Goal: Task Accomplishment & Management: Complete application form

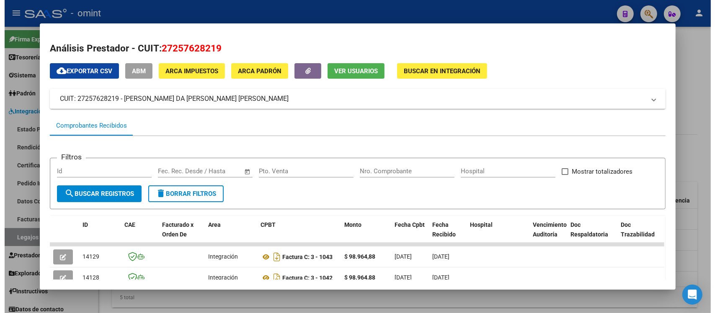
scroll to position [118, 0]
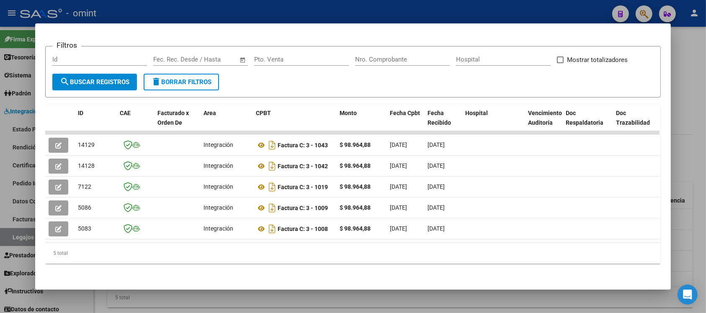
click at [259, 1] on div at bounding box center [353, 156] width 706 height 313
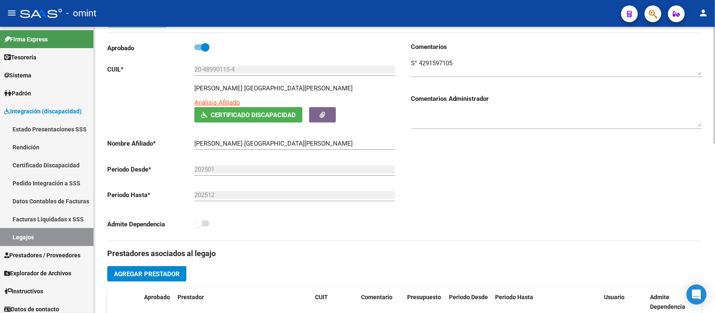
scroll to position [0, 0]
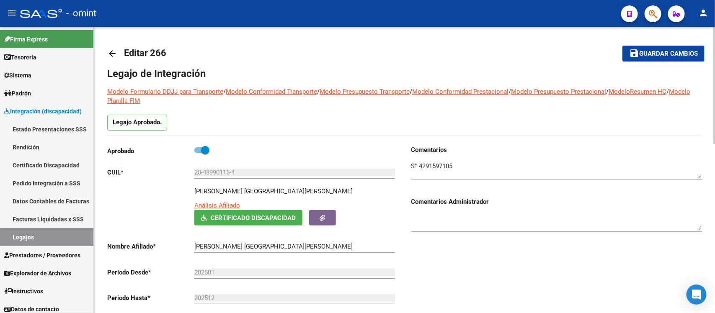
click at [112, 51] on mat-icon "arrow_back" at bounding box center [112, 54] width 10 height 10
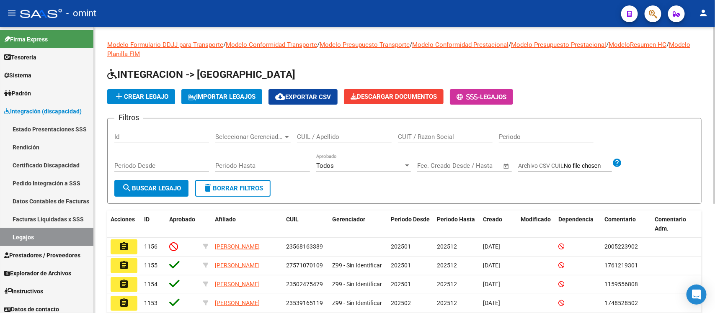
click at [352, 135] on input "CUIL / Apellido" at bounding box center [344, 137] width 95 height 8
paste input "18618819"
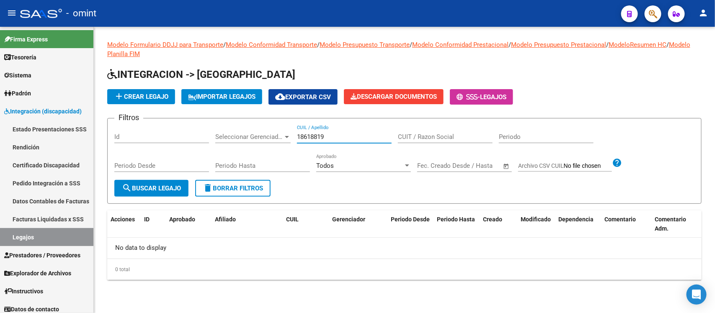
drag, startPoint x: 352, startPoint y: 135, endPoint x: 252, endPoint y: 126, distance: 100.1
click at [252, 126] on div "Filtros Id Seleccionar Gerenciador Seleccionar Gerenciador 18618819 CUIL / Apel…" at bounding box center [404, 152] width 580 height 55
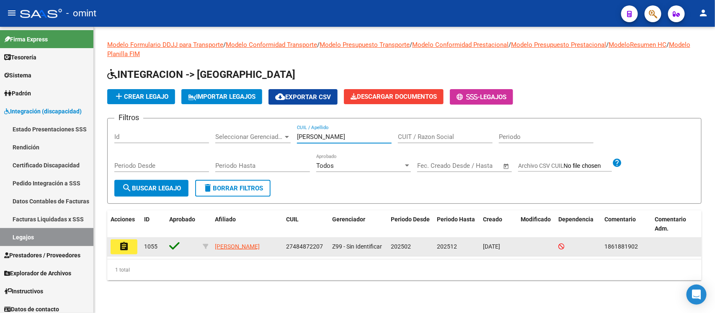
type input "cevini"
click at [135, 246] on button "assignment" at bounding box center [124, 247] width 27 height 15
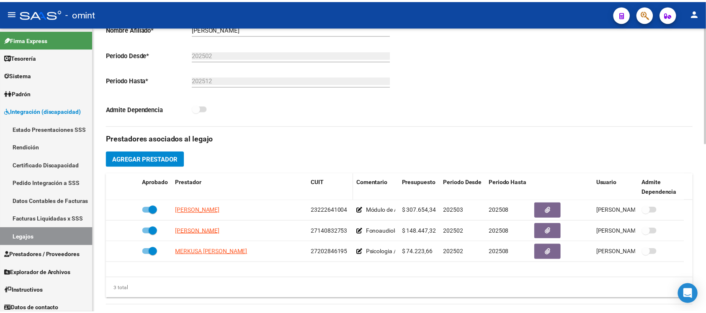
scroll to position [209, 0]
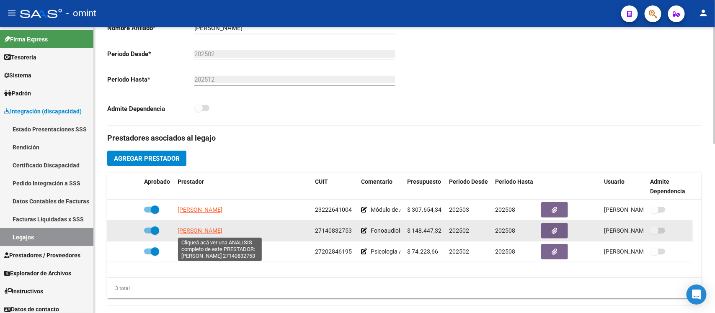
click at [222, 232] on span "LANGUASCO PATRICIA SUSANA" at bounding box center [200, 230] width 45 height 7
type textarea "27140832753"
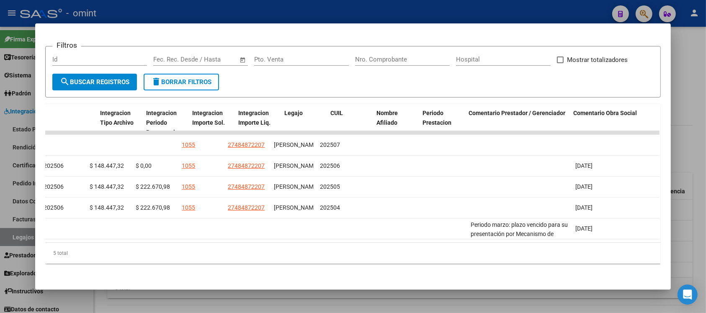
scroll to position [0, 0]
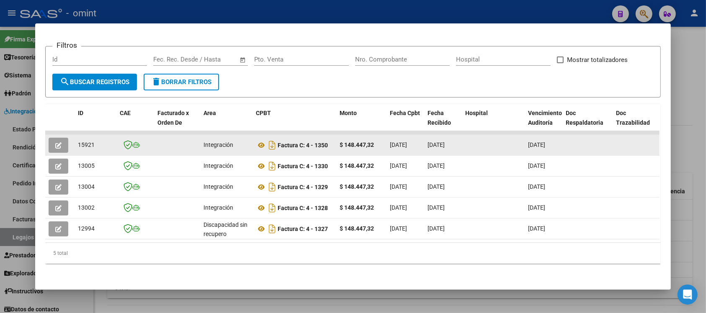
click at [55, 142] on icon "button" at bounding box center [58, 145] width 6 height 6
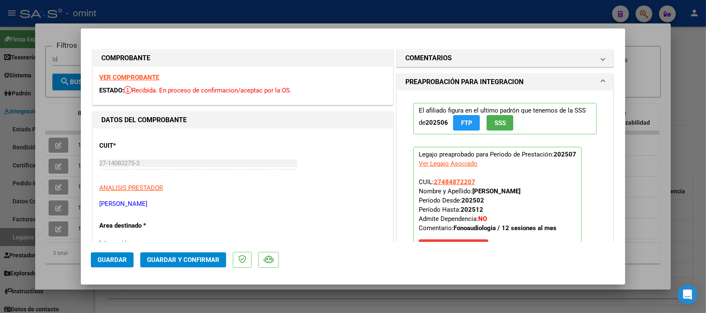
click at [123, 78] on strong "VER COMPROBANTE" at bounding box center [129, 78] width 60 height 8
click at [193, 259] on span "Guardar y Confirmar" at bounding box center [183, 260] width 72 height 8
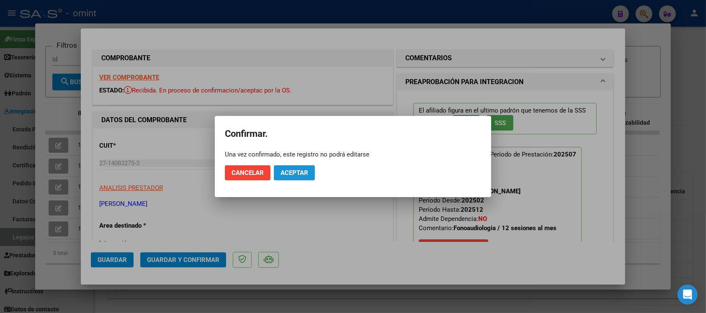
click at [288, 176] on span "Aceptar" at bounding box center [295, 173] width 28 height 8
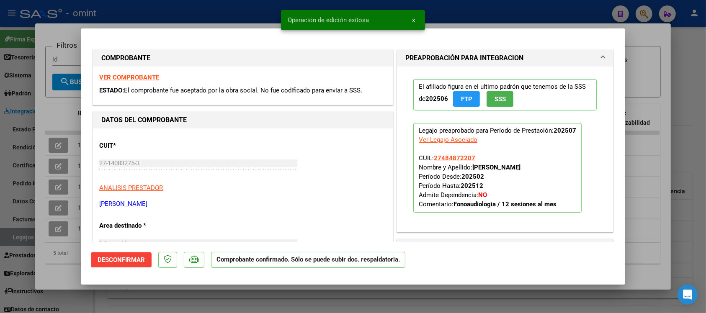
click at [224, 3] on div at bounding box center [353, 156] width 706 height 313
type input "$ 0,00"
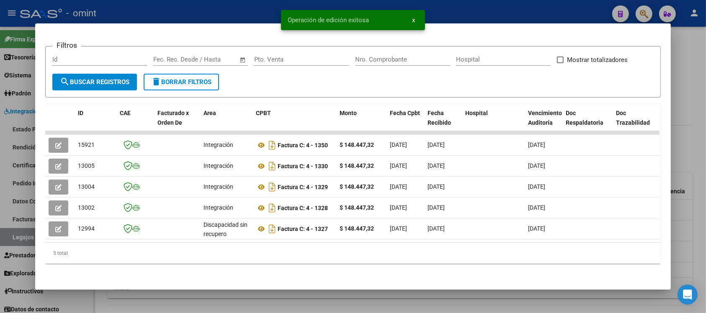
click at [240, 5] on div at bounding box center [353, 156] width 706 height 313
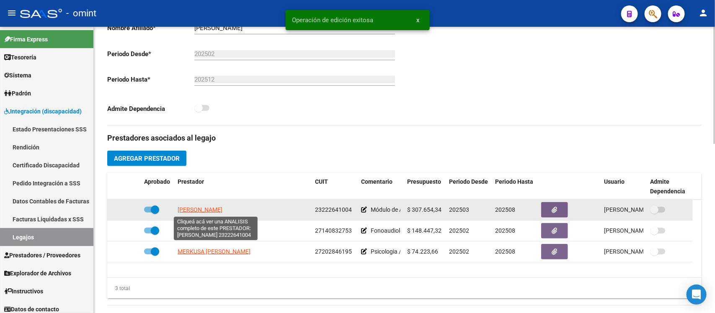
click at [206, 210] on span "ZAMORA MARCELA SUSANA" at bounding box center [200, 209] width 45 height 7
type textarea "23222641004"
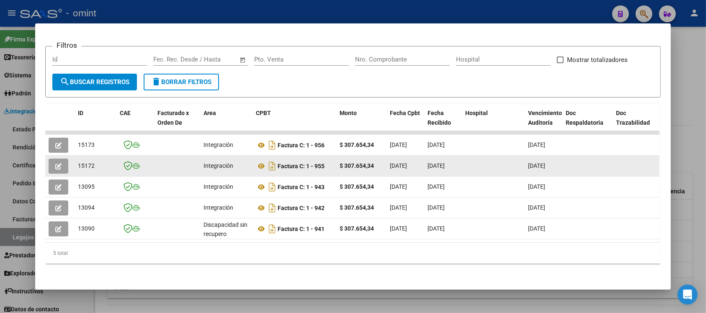
click at [55, 163] on icon "button" at bounding box center [58, 166] width 6 height 6
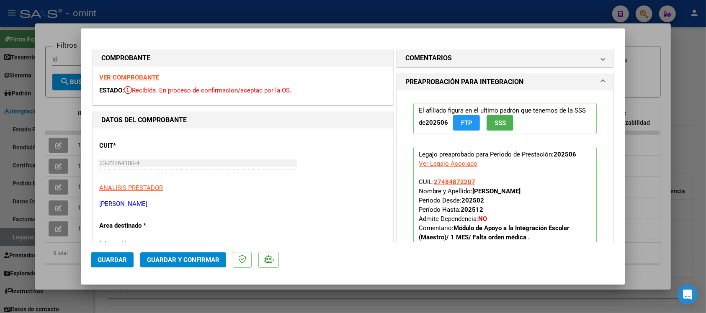
click at [131, 75] on strong "VER COMPROBANTE" at bounding box center [129, 78] width 60 height 8
click at [166, 264] on button "Guardar y Confirmar" at bounding box center [183, 259] width 86 height 15
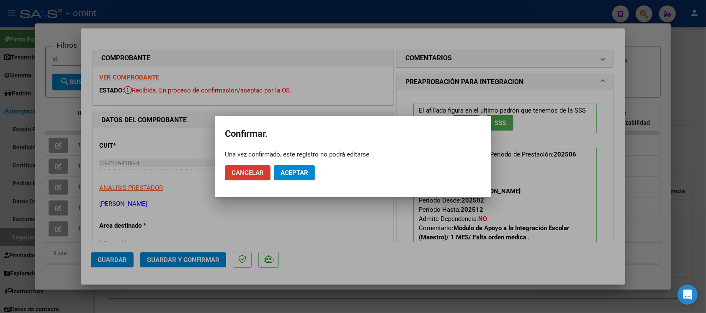
click at [283, 177] on button "Aceptar" at bounding box center [294, 172] width 41 height 15
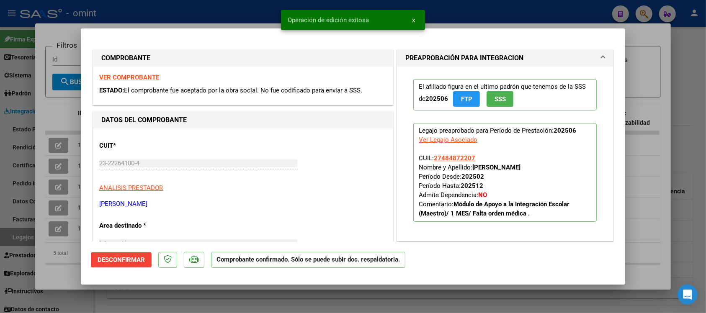
click at [232, 11] on div at bounding box center [353, 156] width 706 height 313
type input "$ 0,00"
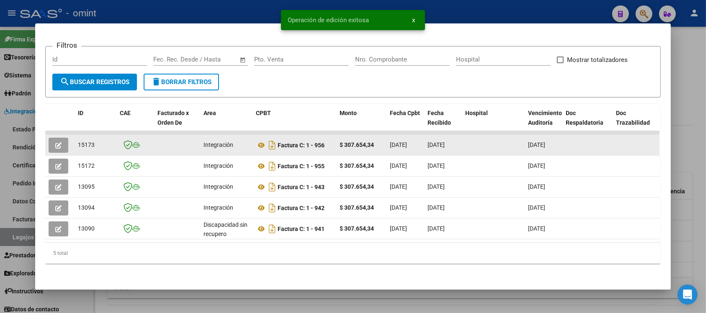
click at [61, 139] on button "button" at bounding box center [59, 145] width 20 height 15
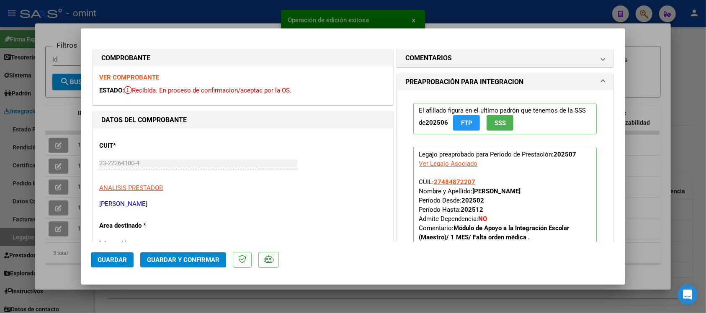
click at [150, 75] on strong "VER COMPROBANTE" at bounding box center [129, 78] width 60 height 8
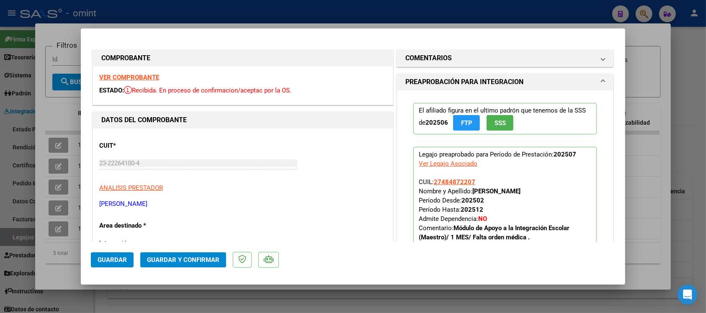
click at [209, 265] on button "Guardar y Confirmar" at bounding box center [183, 259] width 86 height 15
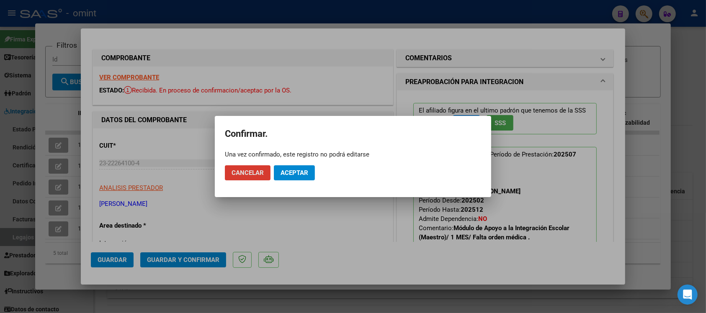
click at [281, 177] on button "Aceptar" at bounding box center [294, 172] width 41 height 15
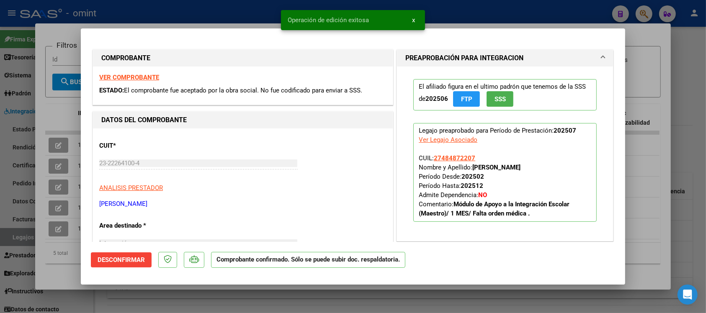
click at [237, 14] on div at bounding box center [353, 156] width 706 height 313
type input "$ 0,00"
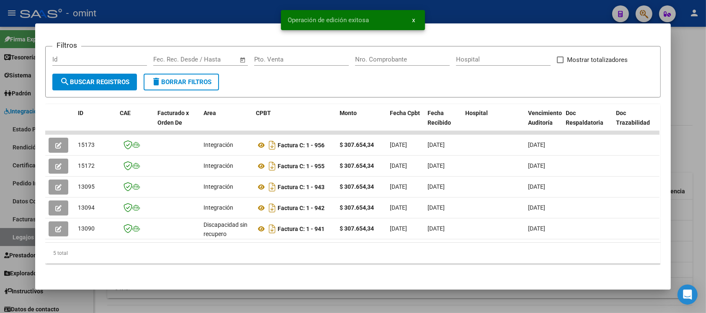
click at [231, 11] on div at bounding box center [353, 156] width 706 height 313
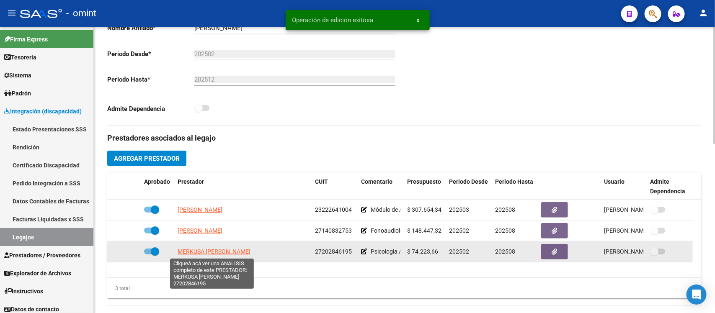
click at [218, 255] on span "MERKUSA MARIA CECILIA" at bounding box center [214, 251] width 73 height 7
type textarea "27202846195"
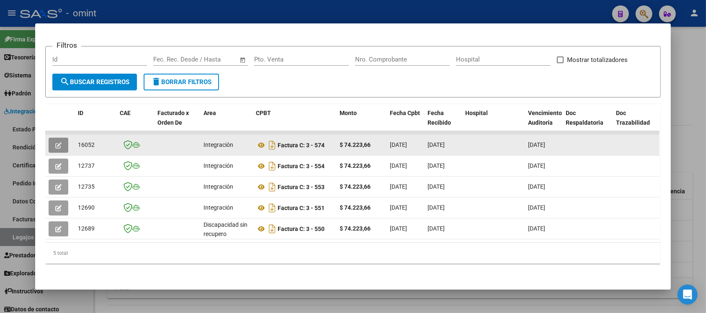
click at [57, 142] on icon "button" at bounding box center [58, 145] width 6 height 6
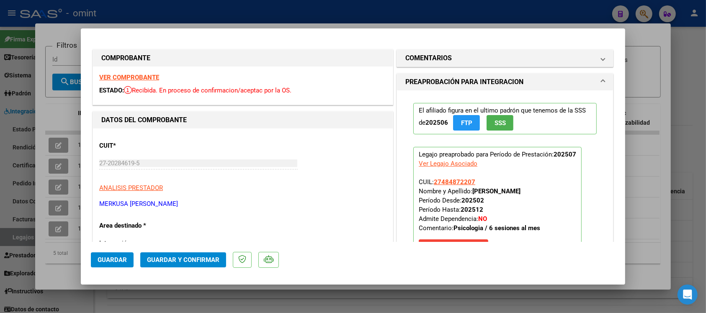
click at [142, 76] on strong "VER COMPROBANTE" at bounding box center [129, 78] width 60 height 8
click at [205, 258] on span "Guardar y Confirmar" at bounding box center [183, 260] width 72 height 8
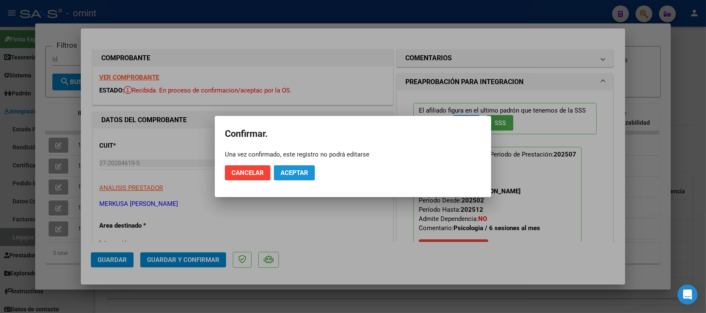
click at [291, 177] on button "Aceptar" at bounding box center [294, 172] width 41 height 15
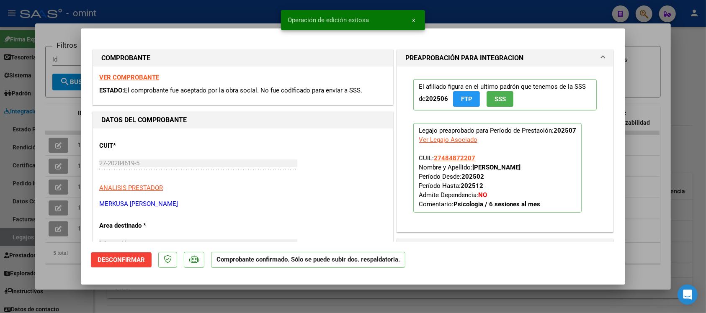
click at [212, 9] on div at bounding box center [353, 156] width 706 height 313
type input "$ 0,00"
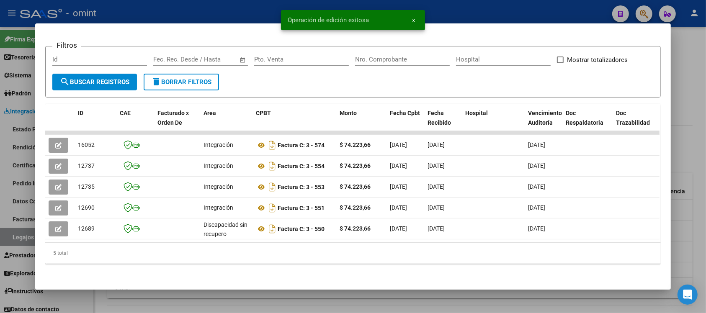
click at [212, 10] on div at bounding box center [353, 156] width 706 height 313
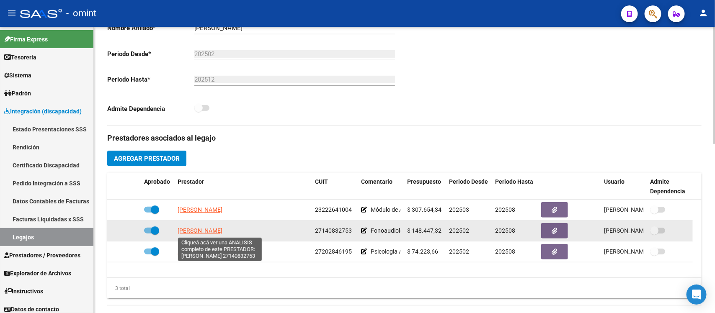
click at [222, 231] on span "LANGUASCO PATRICIA SUSANA" at bounding box center [200, 230] width 45 height 7
type textarea "27140832753"
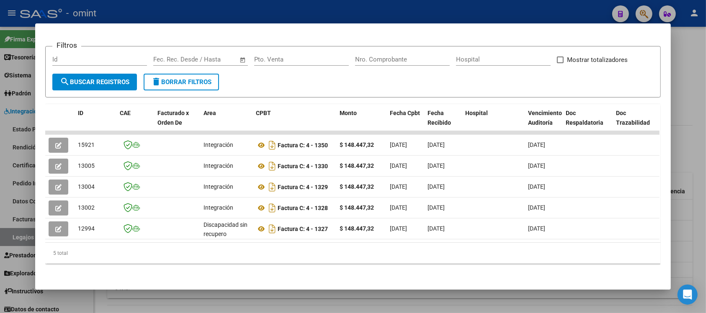
click at [323, 3] on div at bounding box center [353, 156] width 706 height 313
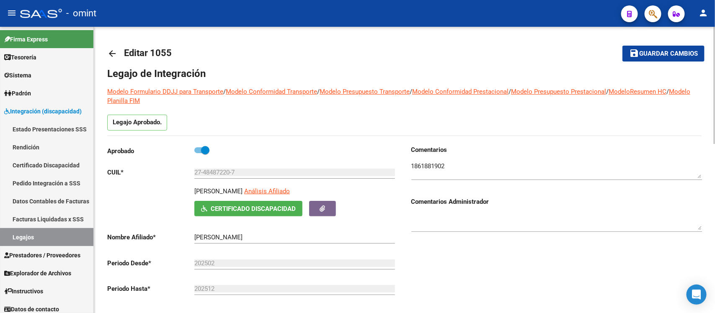
click at [422, 162] on textarea at bounding box center [556, 170] width 291 height 17
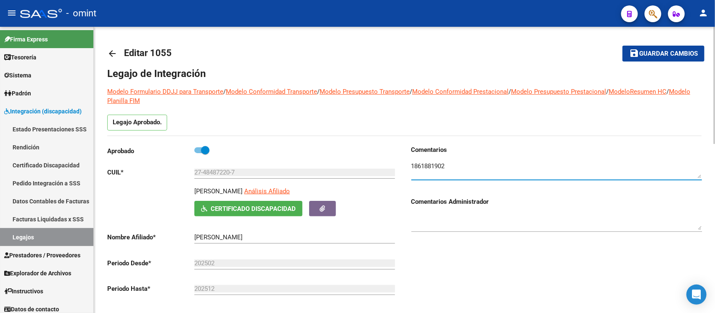
click at [422, 162] on textarea at bounding box center [556, 170] width 291 height 17
click at [109, 51] on mat-icon "arrow_back" at bounding box center [112, 54] width 10 height 10
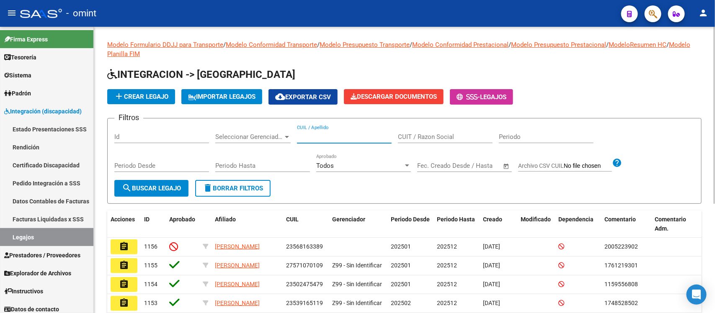
click at [342, 135] on input "CUIL / Apellido" at bounding box center [344, 137] width 95 height 8
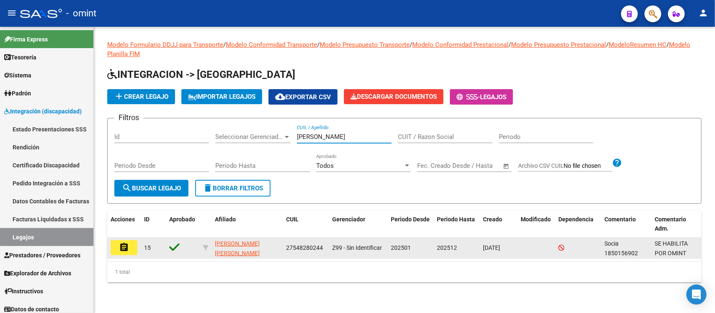
type input "deleriche"
click at [121, 255] on datatable-body-cell "assignment" at bounding box center [123, 248] width 33 height 21
click at [120, 247] on mat-icon "assignment" at bounding box center [124, 247] width 10 height 10
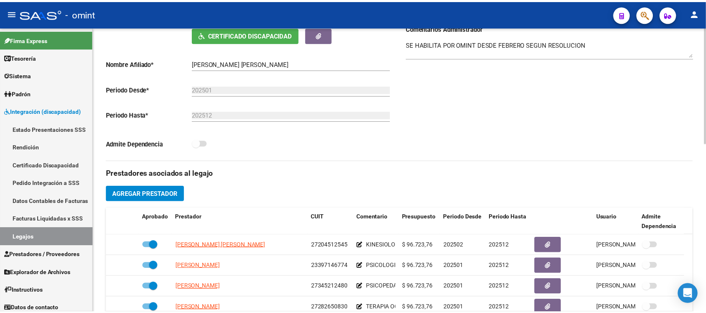
scroll to position [209, 0]
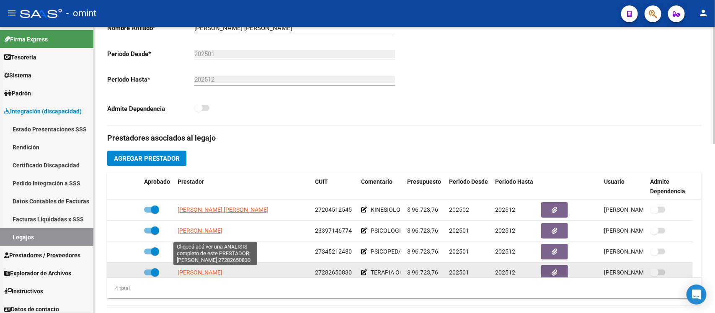
click at [222, 273] on span "LAFALCE NATALIA SOLEDAD" at bounding box center [200, 272] width 45 height 7
type textarea "27282650830"
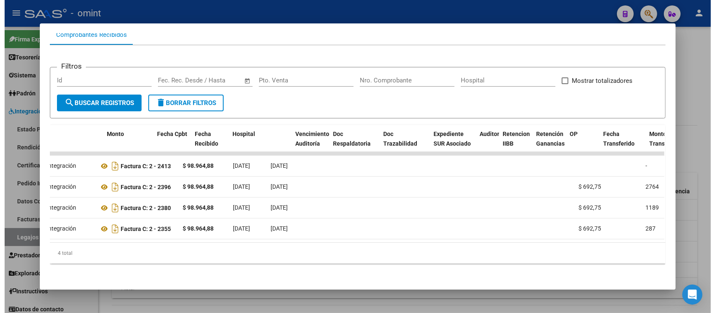
scroll to position [0, 0]
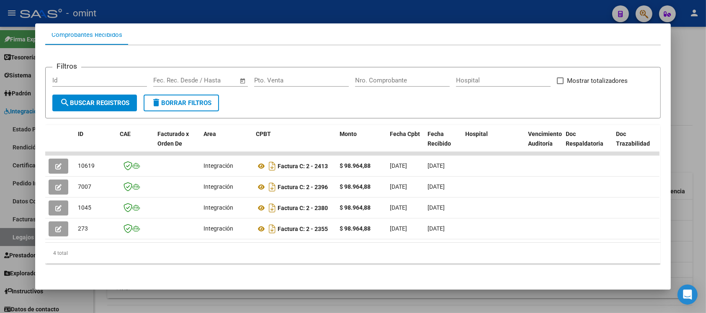
click at [273, 3] on div at bounding box center [353, 156] width 706 height 313
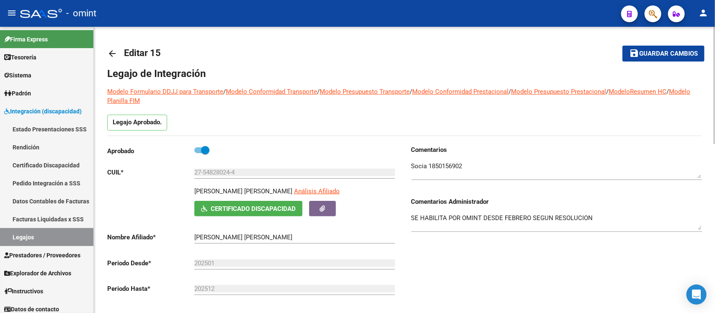
click at [112, 55] on mat-icon "arrow_back" at bounding box center [112, 54] width 10 height 10
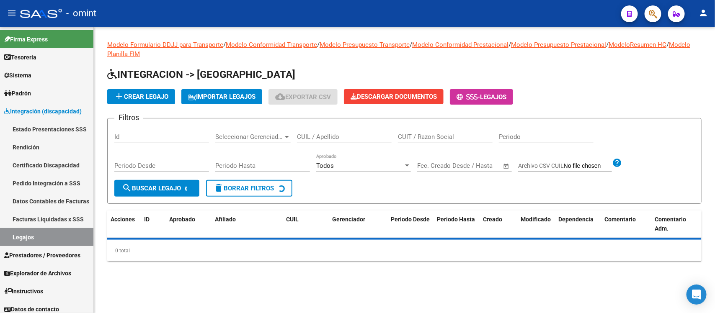
click at [330, 142] on div "CUIL / Apellido" at bounding box center [344, 134] width 95 height 18
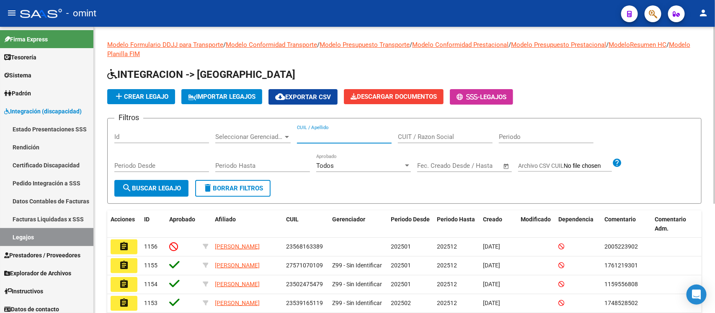
paste input "CONDE"
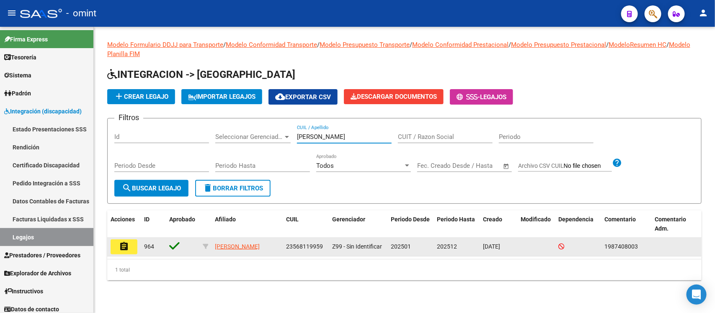
type input "CONDE"
click at [122, 249] on mat-icon "assignment" at bounding box center [124, 247] width 10 height 10
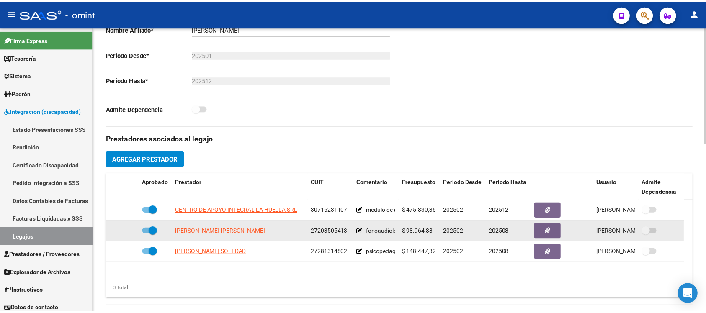
scroll to position [209, 0]
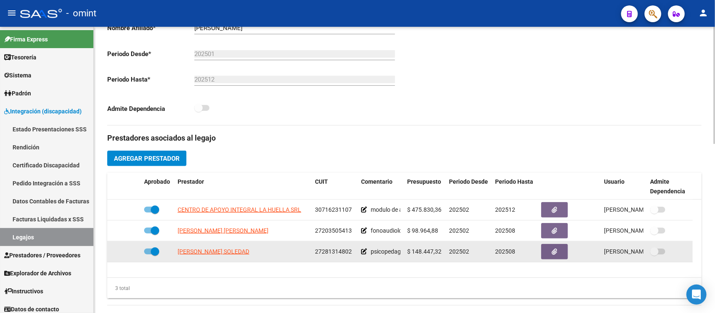
click at [219, 255] on app-link-go-to "[PERSON_NAME] SOLEDAD" at bounding box center [214, 252] width 72 height 10
click at [220, 252] on span "[PERSON_NAME] SOLEDAD" at bounding box center [214, 251] width 72 height 7
type textarea "27281314802"
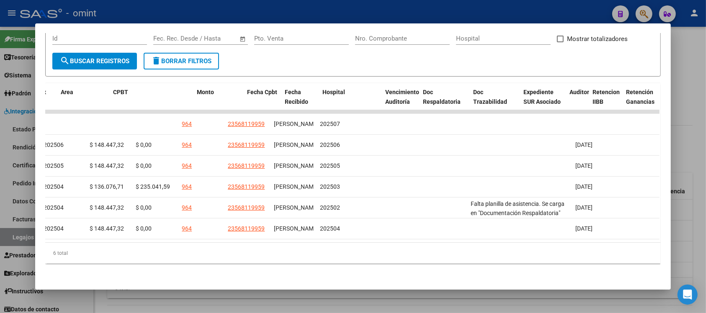
scroll to position [0, 0]
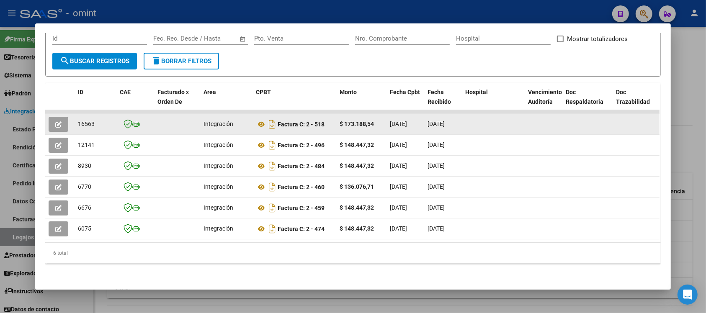
click at [49, 120] on button "button" at bounding box center [59, 124] width 20 height 15
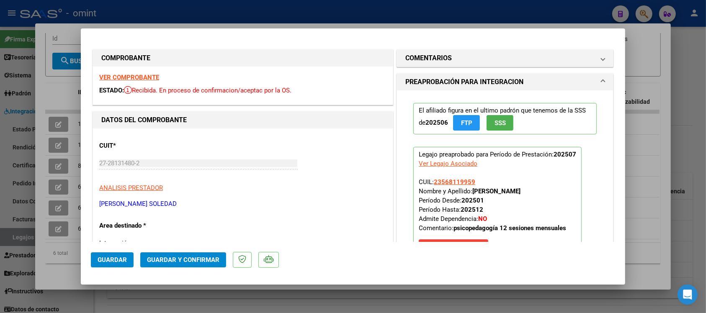
click at [143, 78] on strong "VER COMPROBANTE" at bounding box center [129, 78] width 60 height 8
click at [154, 80] on strong "VER COMPROBANTE" at bounding box center [129, 78] width 60 height 8
click at [262, 13] on div at bounding box center [353, 156] width 706 height 313
type input "$ 0,00"
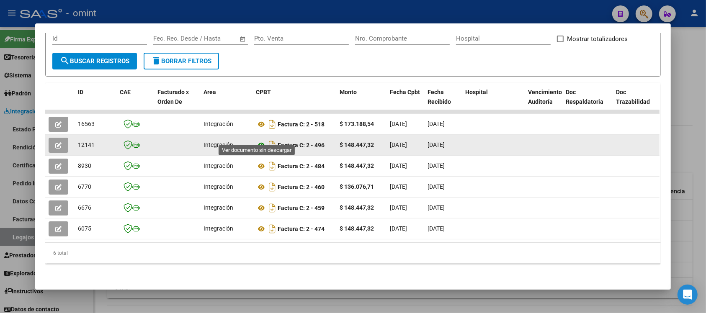
click at [257, 140] on icon at bounding box center [261, 145] width 11 height 10
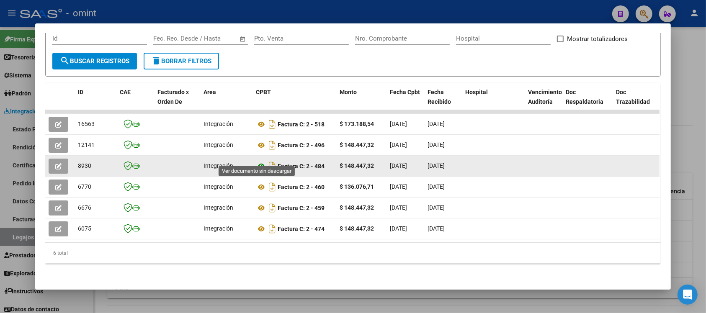
click at [258, 161] on icon at bounding box center [261, 166] width 11 height 10
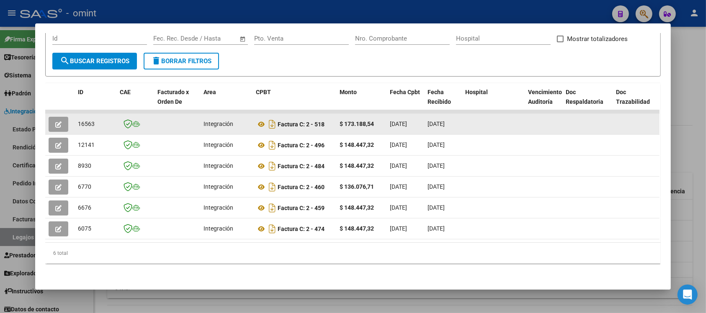
click at [55, 121] on icon "button" at bounding box center [58, 124] width 6 height 6
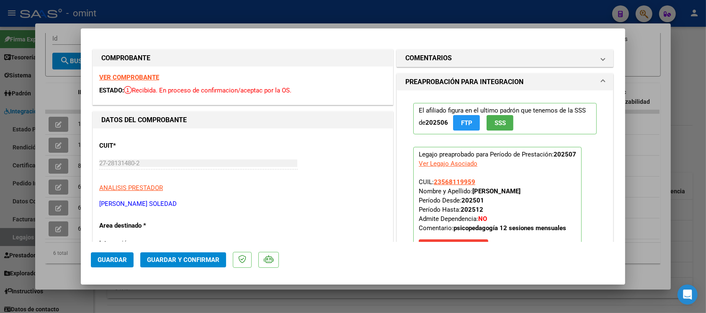
click at [135, 76] on strong "VER COMPROBANTE" at bounding box center [129, 78] width 60 height 8
click at [433, 54] on h1 "COMENTARIOS" at bounding box center [428, 58] width 46 height 10
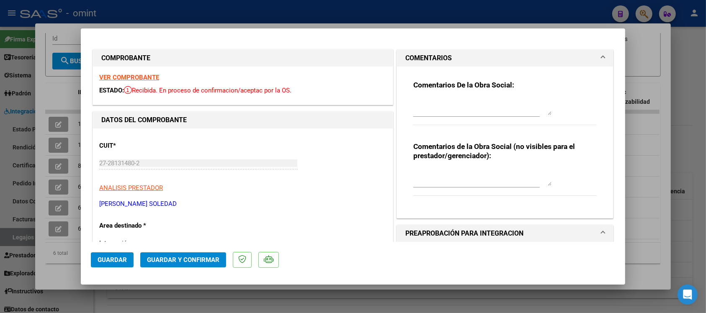
click at [446, 119] on div at bounding box center [476, 111] width 126 height 28
click at [440, 112] on textarea at bounding box center [482, 106] width 138 height 17
paste textarea "Se rechaza el comprobante. La cantidad de sesiones habilitadas son XXXXX SS/MES…"
click at [497, 112] on textarea "Se rechaza el comprobante. La cantidad de sesiones habilitadas son XXXXX SS/MES…" at bounding box center [482, 106] width 138 height 17
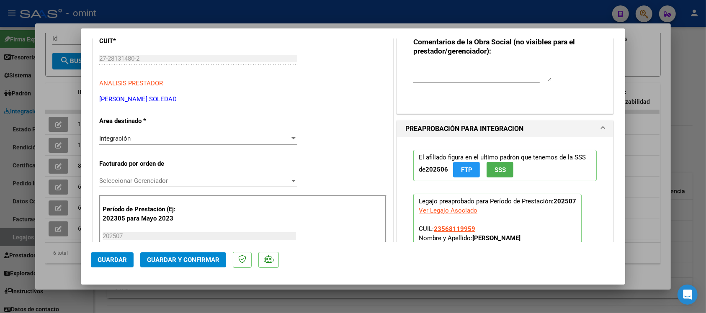
type textarea "Se rechaza el comprobante. La cantidad de sesiones habilitadas son 12 SS/MES. P…"
click at [143, 140] on div "Integración" at bounding box center [194, 139] width 191 height 8
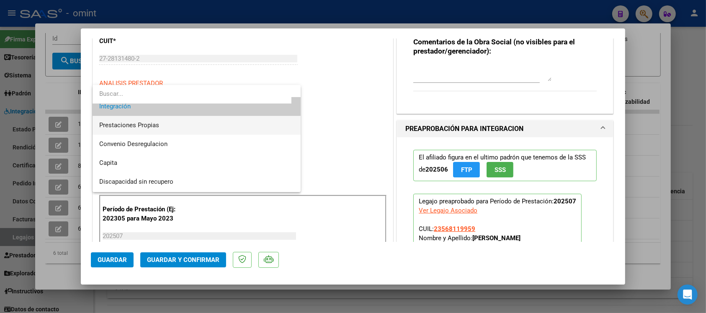
scroll to position [81, 0]
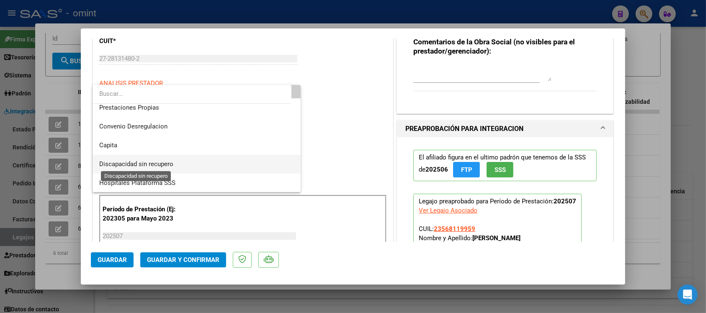
click at [164, 165] on span "Discapacidad sin recupero" at bounding box center [136, 164] width 74 height 8
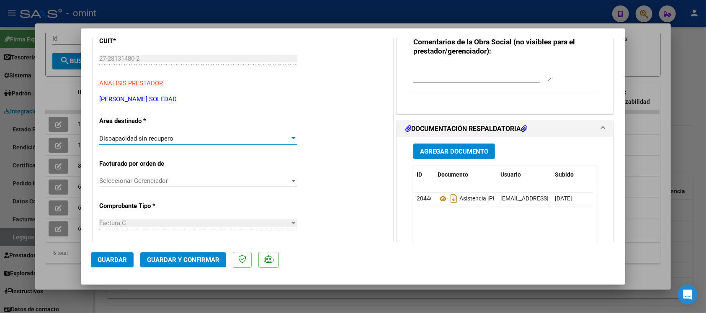
click at [170, 255] on button "Guardar y Confirmar" at bounding box center [183, 259] width 86 height 15
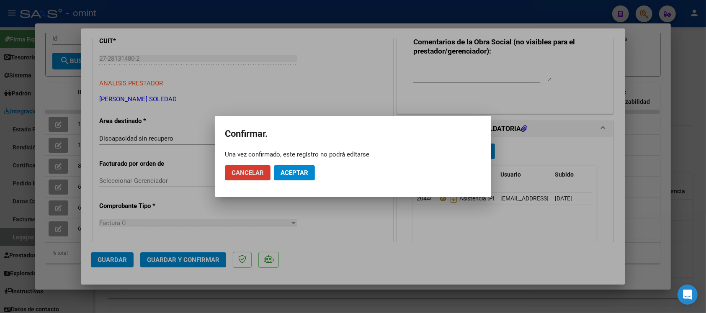
click at [291, 166] on button "Aceptar" at bounding box center [294, 172] width 41 height 15
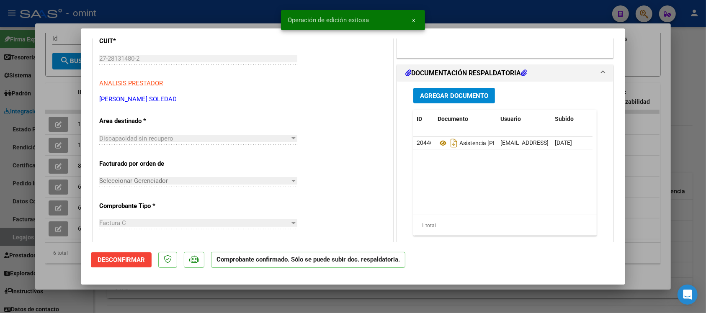
click at [204, 4] on div at bounding box center [353, 156] width 706 height 313
type input "$ 0,00"
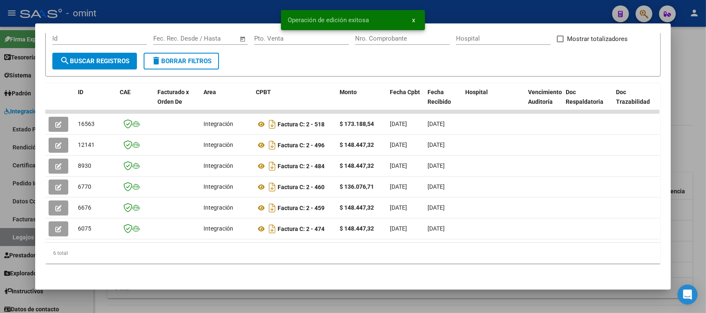
click at [204, 4] on div at bounding box center [353, 156] width 706 height 313
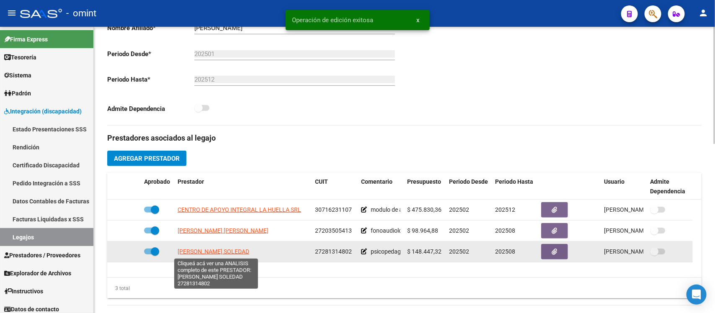
click at [201, 254] on span "[PERSON_NAME] SOLEDAD" at bounding box center [214, 251] width 72 height 7
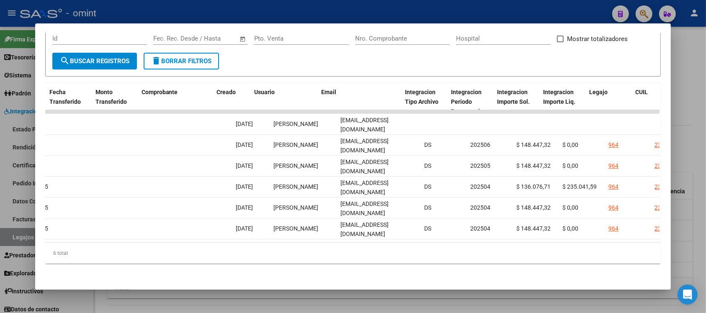
scroll to position [0, 815]
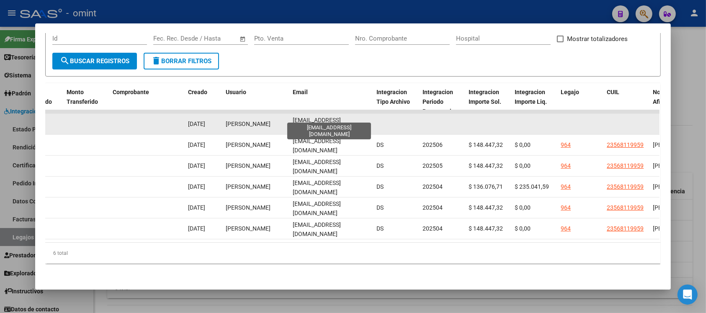
click at [323, 118] on span "yssanabria@gmail.com" at bounding box center [317, 125] width 48 height 16
copy span "yssanabria@gmail.com"
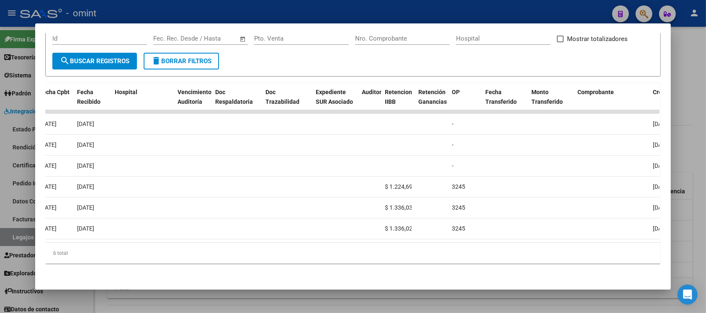
scroll to position [0, 0]
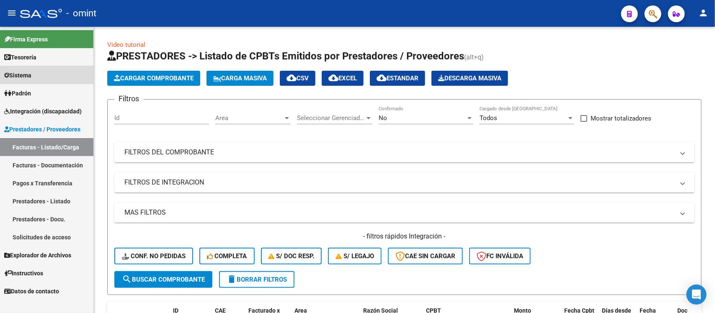
click at [54, 69] on link "Sistema" at bounding box center [46, 75] width 93 height 18
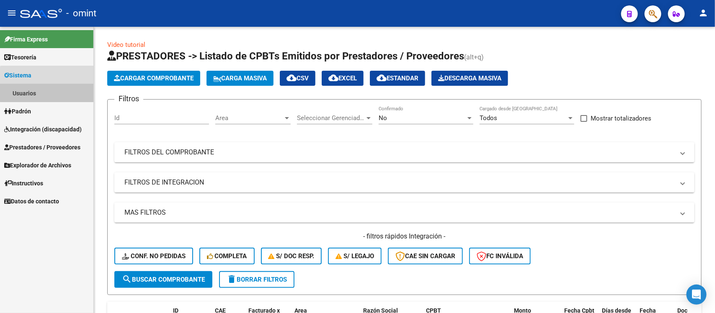
click at [57, 90] on link "Usuarios" at bounding box center [46, 93] width 93 height 18
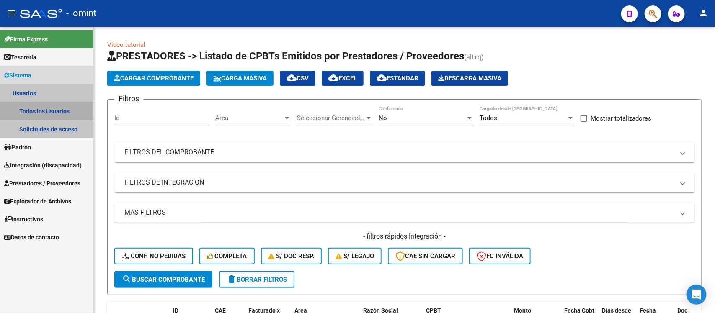
click at [57, 109] on link "Todos los Usuarios" at bounding box center [46, 111] width 93 height 18
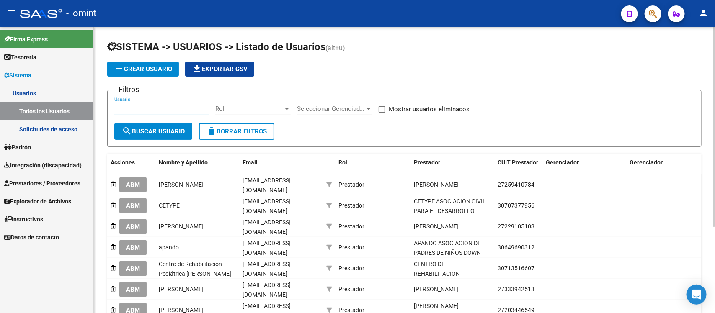
click at [171, 108] on input "Usuario" at bounding box center [161, 109] width 95 height 8
paste input "yssanabria@gmail.com"
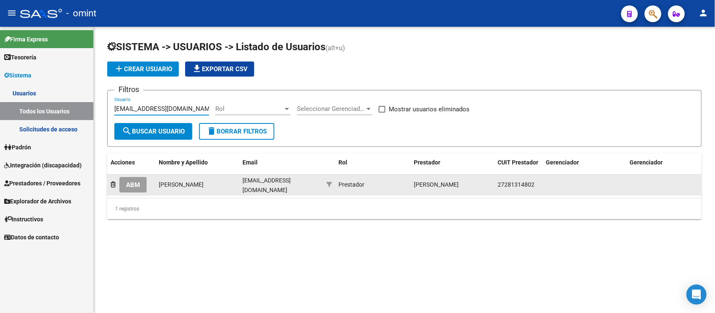
type input "yssanabria@gmail.com"
click at [126, 183] on button "ABM" at bounding box center [132, 184] width 27 height 15
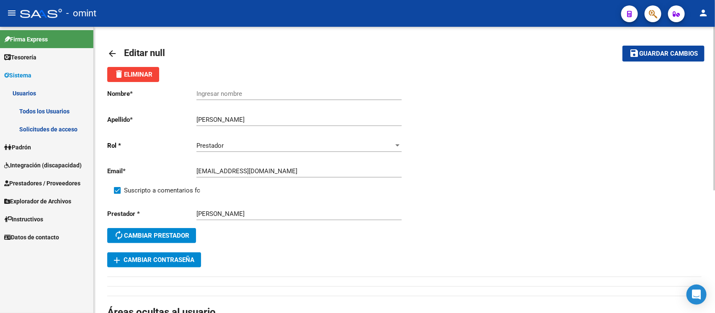
click at [107, 49] on mat-icon "arrow_back" at bounding box center [112, 54] width 10 height 10
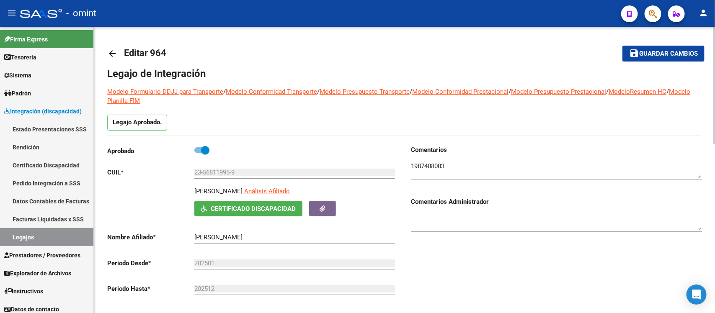
click at [110, 56] on mat-icon "arrow_back" at bounding box center [112, 54] width 10 height 10
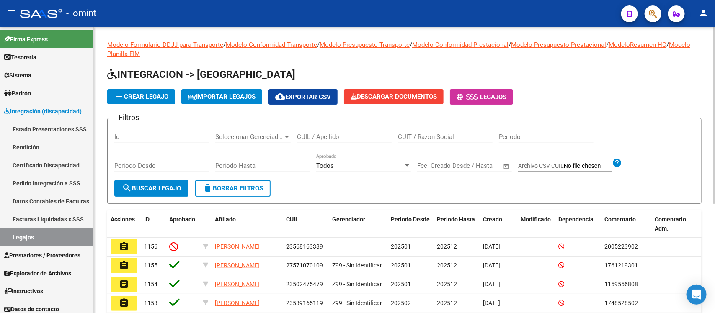
click at [336, 131] on div "CUIL / Apellido" at bounding box center [344, 134] width 95 height 18
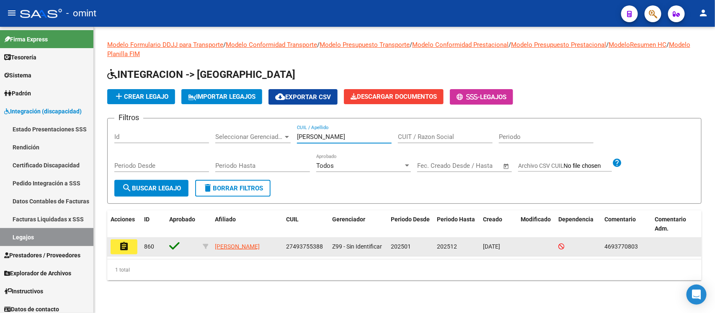
type input "[PERSON_NAME]"
click at [120, 250] on button "assignment" at bounding box center [124, 247] width 27 height 15
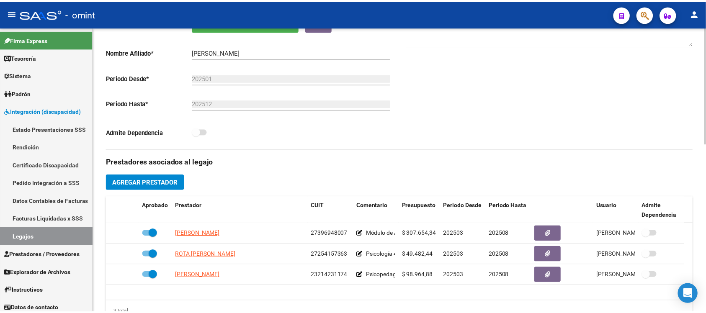
scroll to position [209, 0]
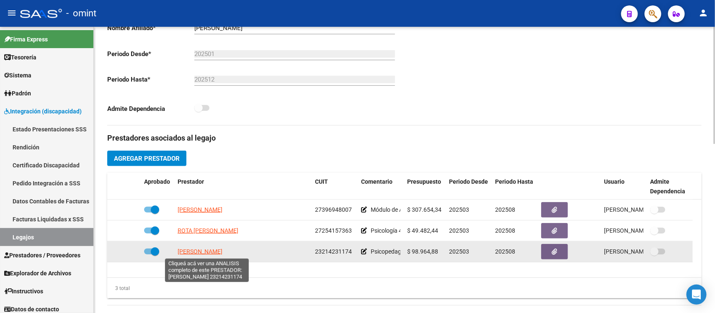
click at [208, 251] on span "[PERSON_NAME]" at bounding box center [200, 251] width 45 height 7
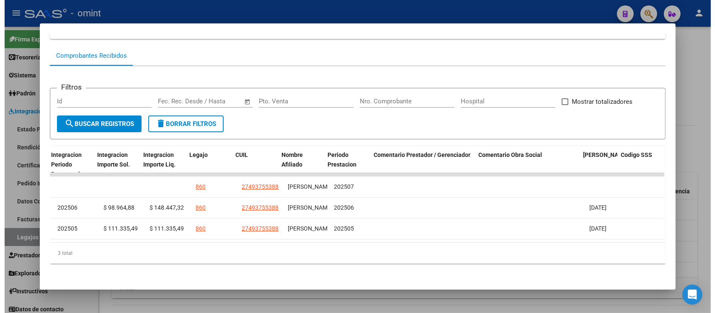
scroll to position [0, 1194]
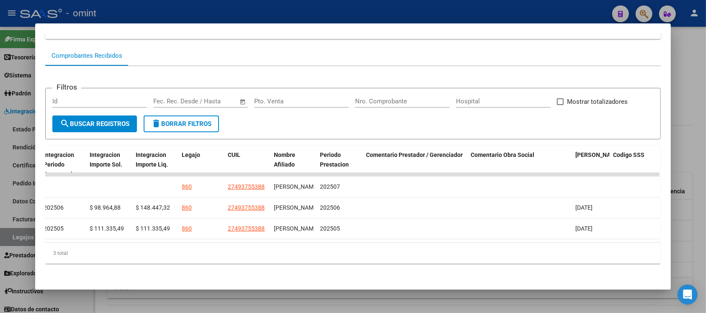
click at [250, 5] on div at bounding box center [353, 156] width 706 height 313
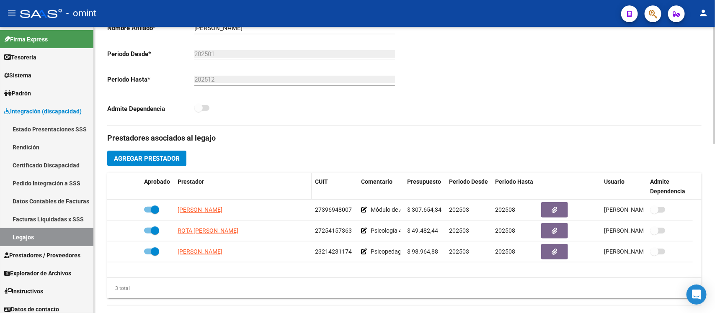
scroll to position [52, 0]
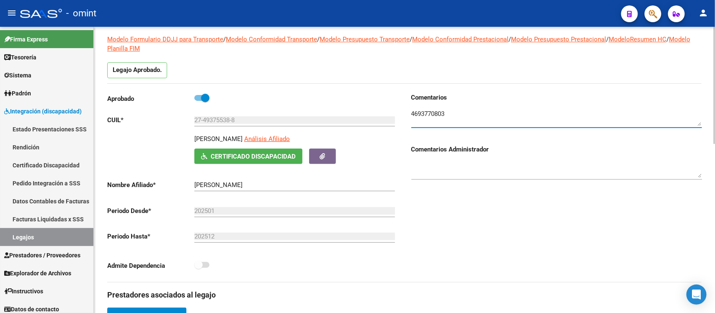
click at [428, 113] on textarea at bounding box center [556, 117] width 291 height 17
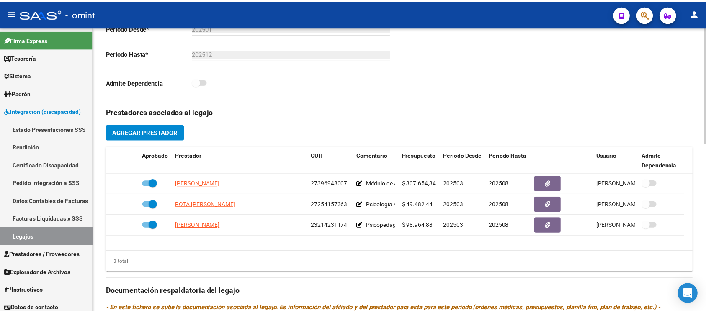
scroll to position [262, 0]
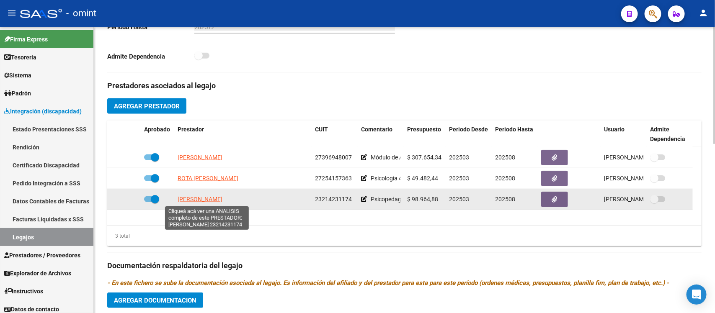
click at [220, 199] on span "[PERSON_NAME]" at bounding box center [200, 199] width 45 height 7
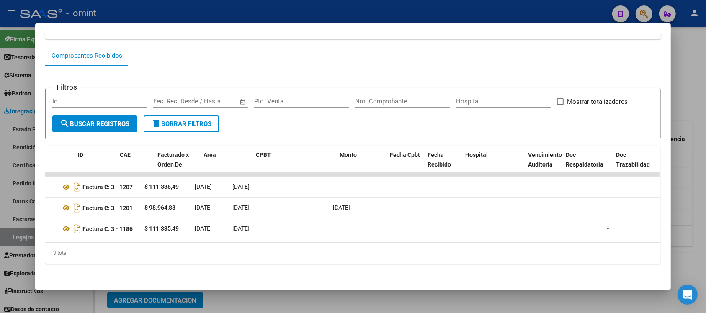
scroll to position [0, 0]
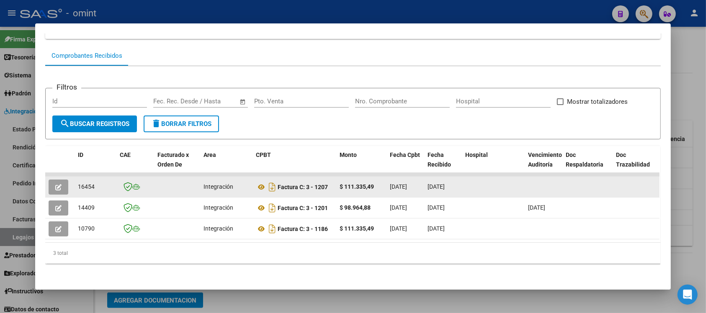
click at [45, 182] on datatable-body-cell at bounding box center [59, 187] width 29 height 21
click at [55, 184] on icon "button" at bounding box center [58, 187] width 6 height 6
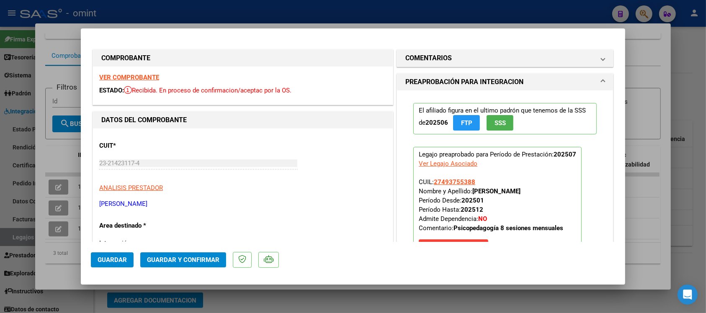
click at [150, 76] on strong "VER COMPROBANTE" at bounding box center [129, 78] width 60 height 8
click at [429, 57] on h1 "COMENTARIOS" at bounding box center [428, 58] width 46 height 10
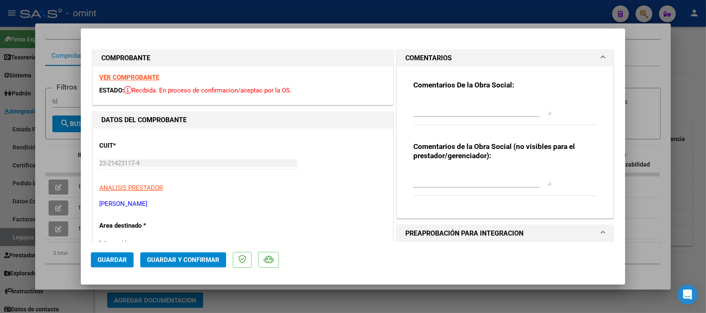
click at [449, 112] on textarea at bounding box center [482, 106] width 138 height 17
paste textarea "Se rechaza el comprobante. La cantidad de sesiones habilitadas son XXXXX SS/MES…"
click at [497, 111] on textarea "Se rechaza el comprobante. La cantidad de sesiones habilitadas son XXXXX SS/MES…" at bounding box center [482, 106] width 138 height 17
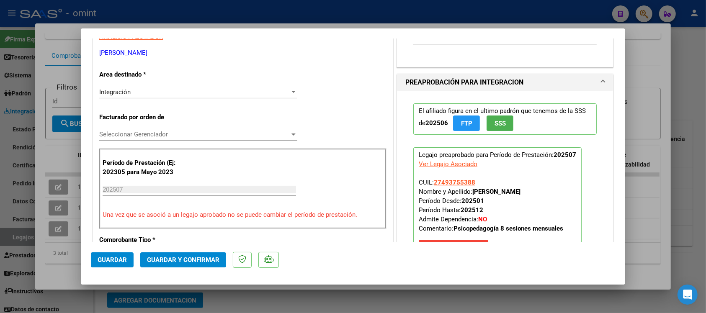
scroll to position [157, 0]
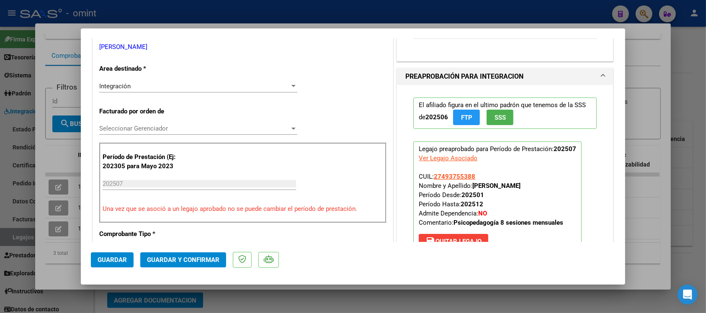
type textarea "Se rechaza el comprobante. La cantidad de sesiones habilitadas son [DEMOGRAPHIC…"
click at [162, 90] on div "Integración" at bounding box center [194, 86] width 191 height 8
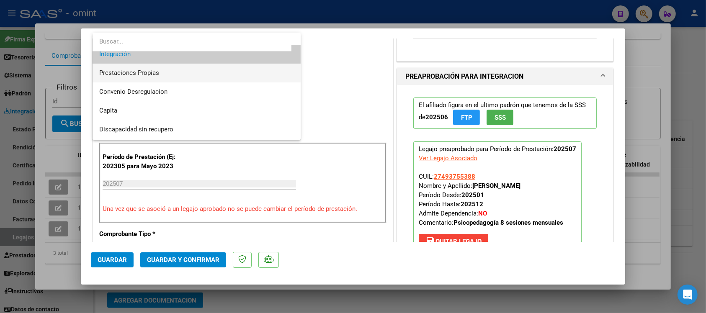
scroll to position [81, 0]
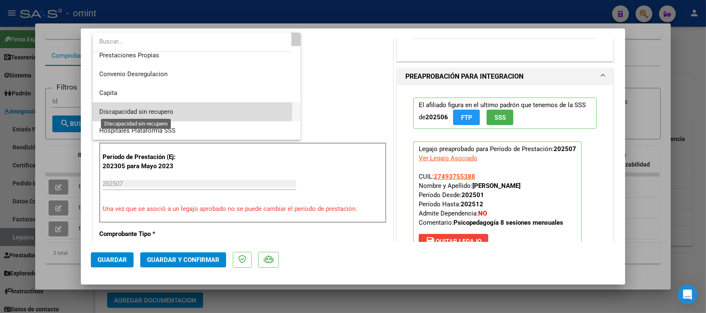
click at [162, 110] on span "Discapacidad sin recupero" at bounding box center [136, 112] width 74 height 8
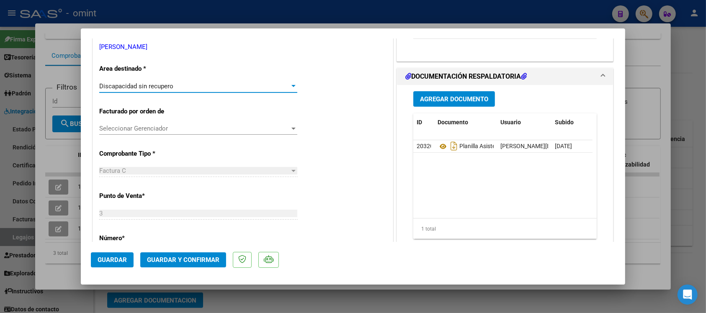
click at [174, 262] on span "Guardar y Confirmar" at bounding box center [183, 260] width 72 height 8
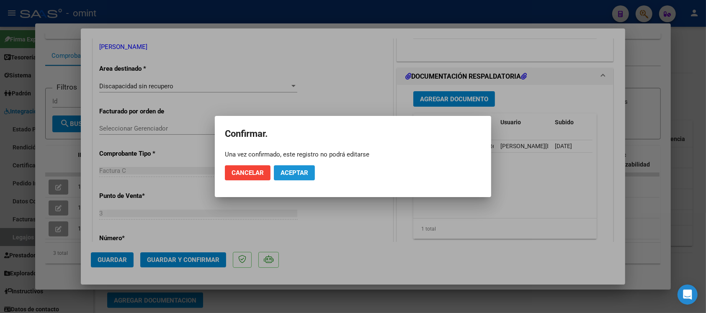
click at [286, 173] on span "Aceptar" at bounding box center [295, 173] width 28 height 8
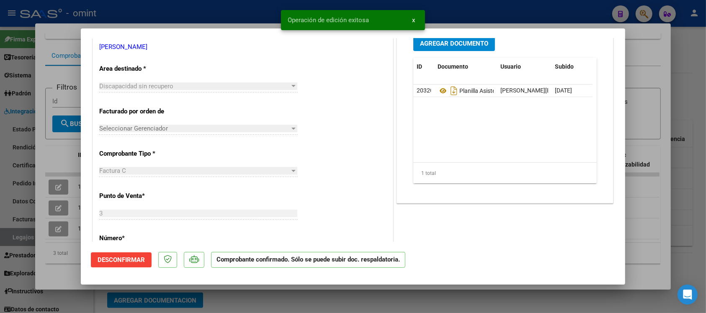
click at [166, 8] on div at bounding box center [353, 156] width 706 height 313
type input "$ 0,00"
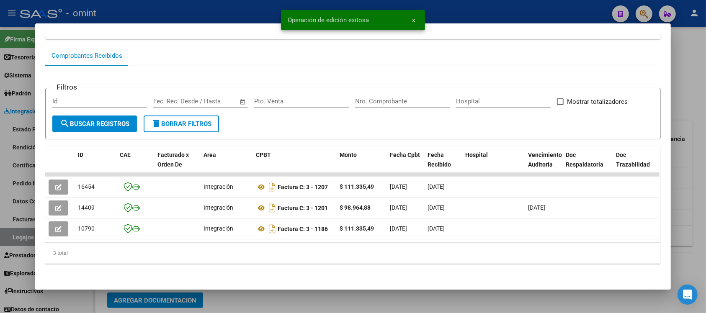
click at [166, 8] on div at bounding box center [353, 156] width 706 height 313
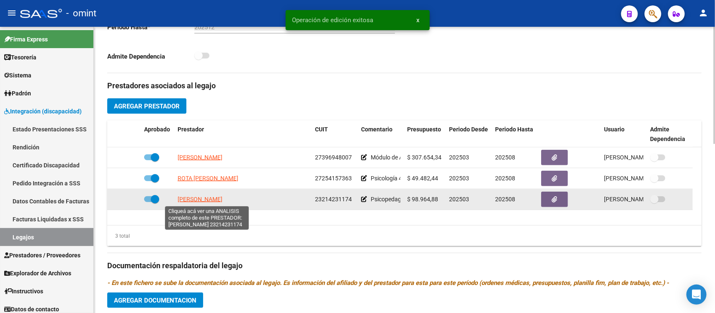
click at [215, 201] on span "[PERSON_NAME]" at bounding box center [200, 199] width 45 height 7
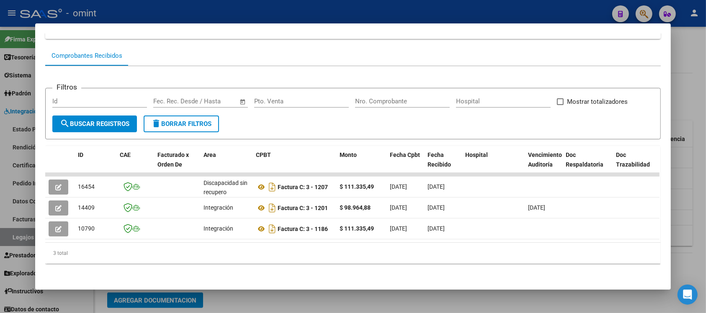
click at [195, 1] on div at bounding box center [353, 156] width 706 height 313
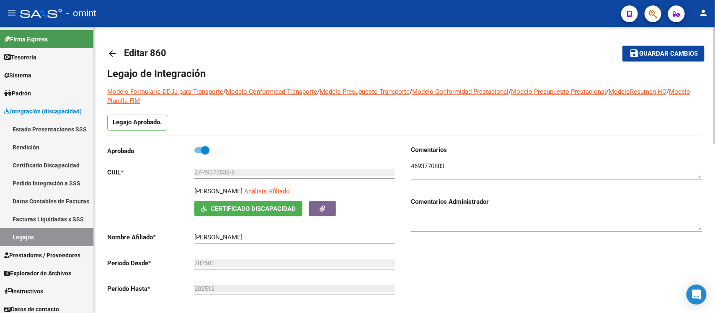
click at [110, 49] on mat-icon "arrow_back" at bounding box center [112, 54] width 10 height 10
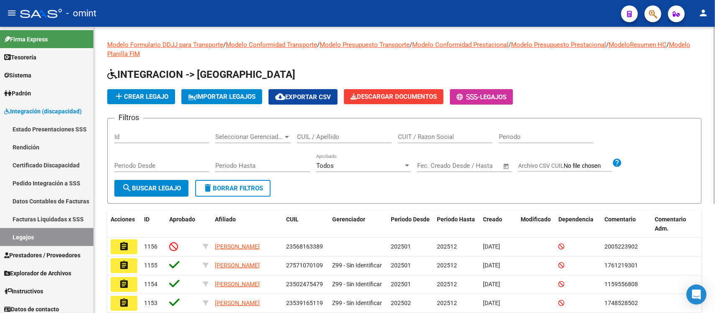
click at [366, 135] on input "CUIL / Apellido" at bounding box center [344, 137] width 95 height 8
paste input "[PERSON_NAME]"
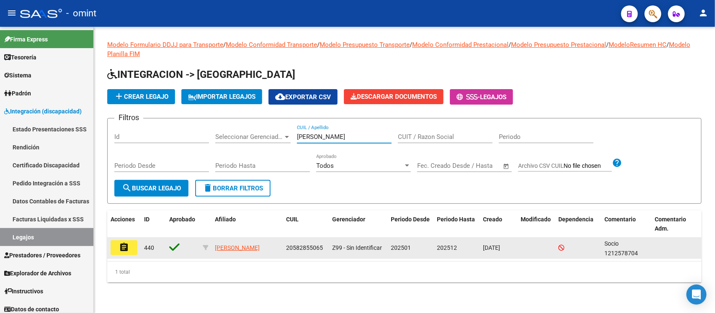
type input "[PERSON_NAME]"
click at [121, 246] on mat-icon "assignment" at bounding box center [124, 247] width 10 height 10
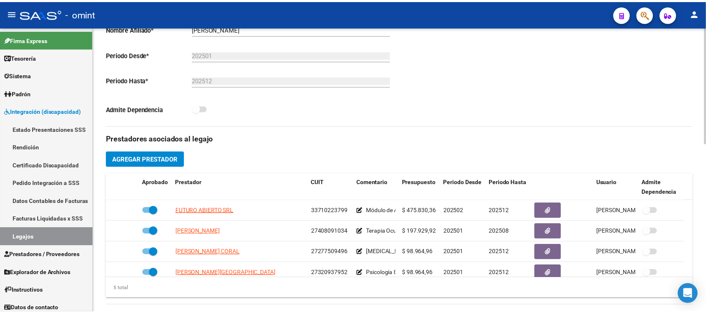
scroll to position [209, 0]
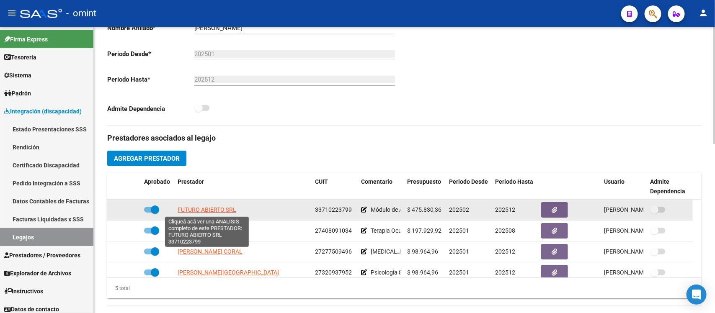
click at [220, 212] on span "FUTURO ABIERTO SRL" at bounding box center [207, 209] width 59 height 7
type textarea "33710223799"
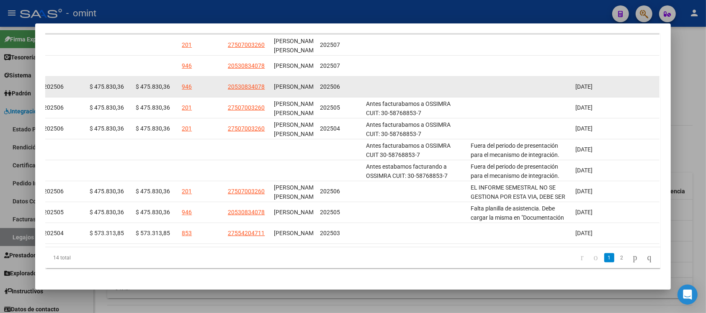
scroll to position [224, 0]
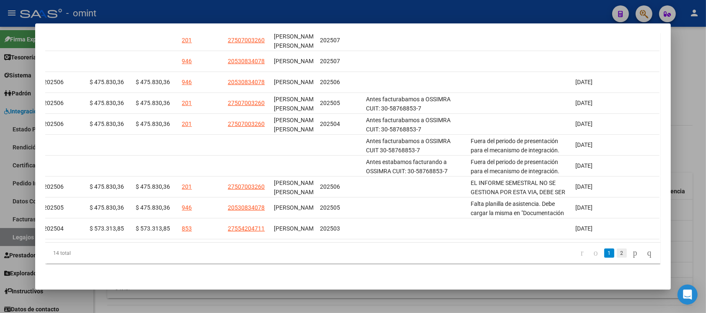
click at [617, 254] on link "2" at bounding box center [622, 253] width 10 height 9
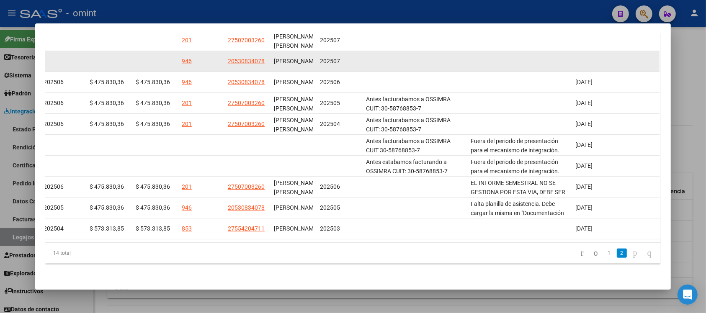
scroll to position [99, 0]
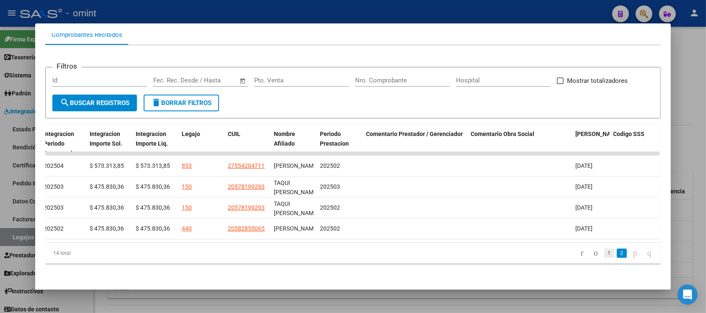
click at [604, 255] on link "1" at bounding box center [609, 253] width 10 height 9
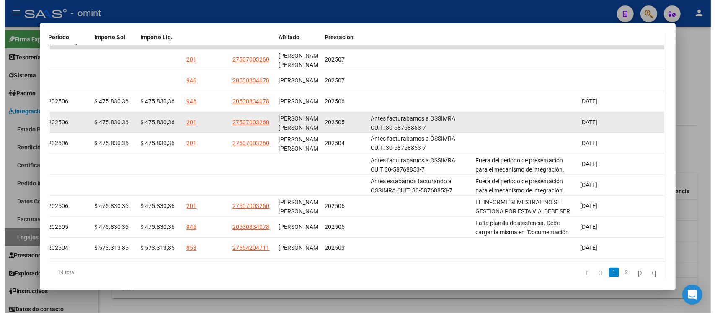
scroll to position [204, 0]
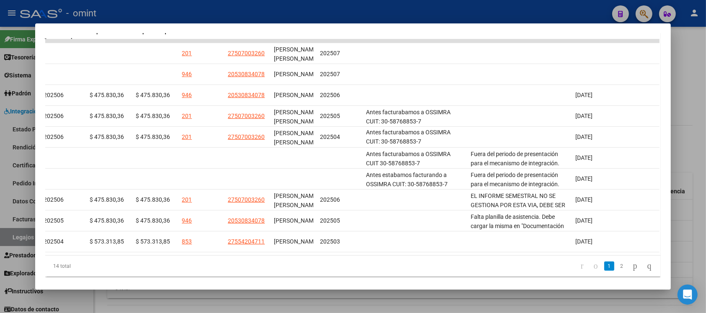
click at [327, 9] on div at bounding box center [353, 156] width 706 height 313
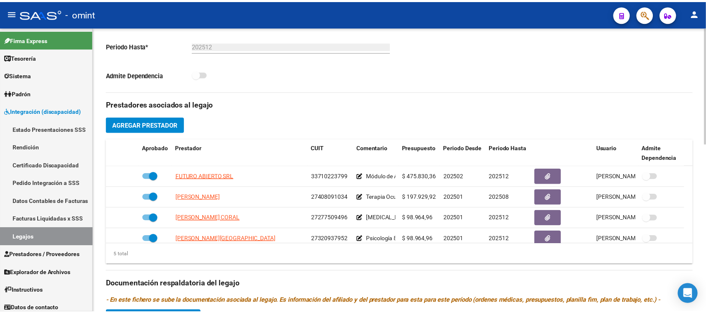
scroll to position [262, 0]
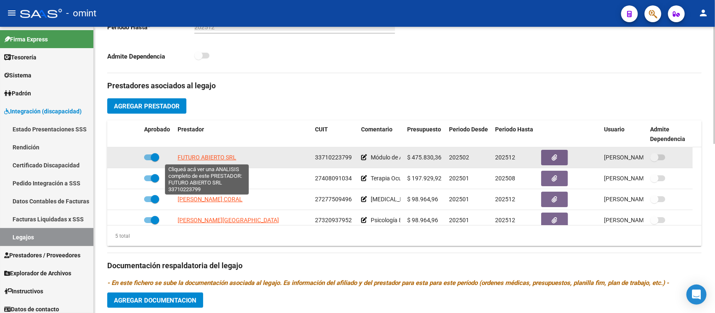
click at [219, 158] on span "FUTURO ABIERTO SRL" at bounding box center [207, 157] width 59 height 7
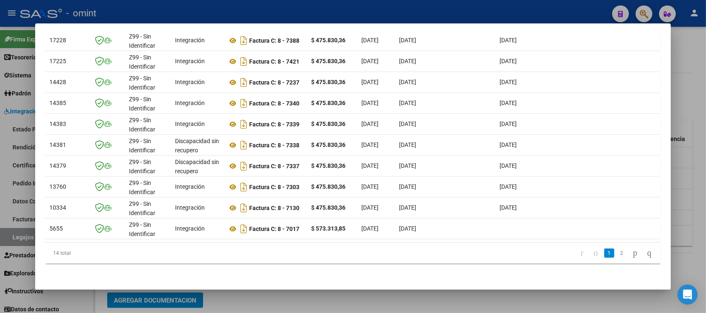
scroll to position [0, 0]
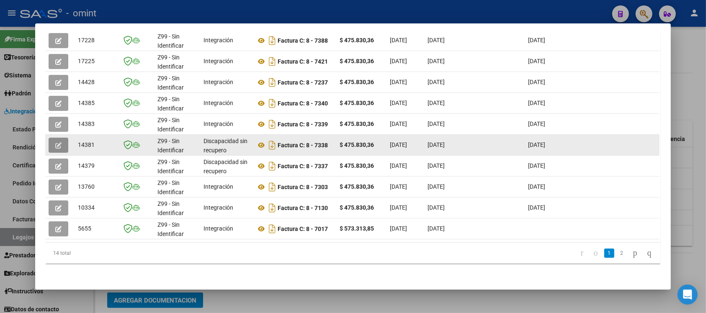
click at [57, 142] on icon "button" at bounding box center [58, 145] width 6 height 6
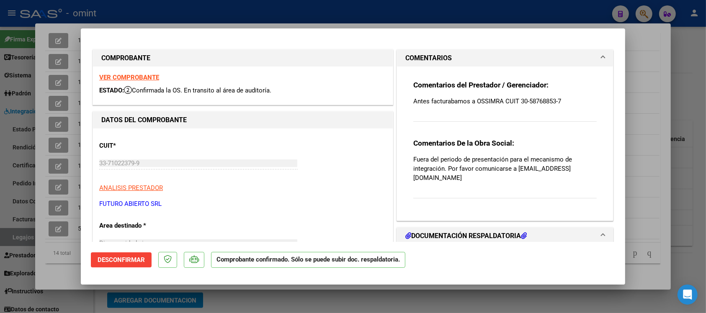
click at [124, 74] on strong "VER COMPROBANTE" at bounding box center [129, 78] width 60 height 8
click at [290, 9] on div at bounding box center [353, 156] width 706 height 313
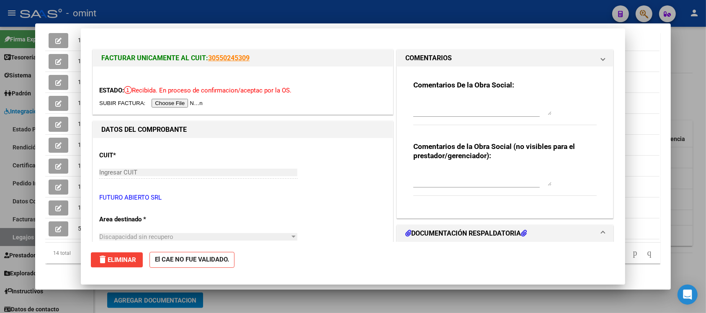
type input "$ 0,00"
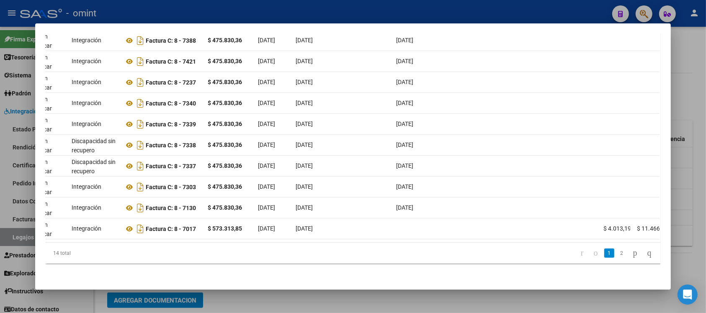
scroll to position [0, 128]
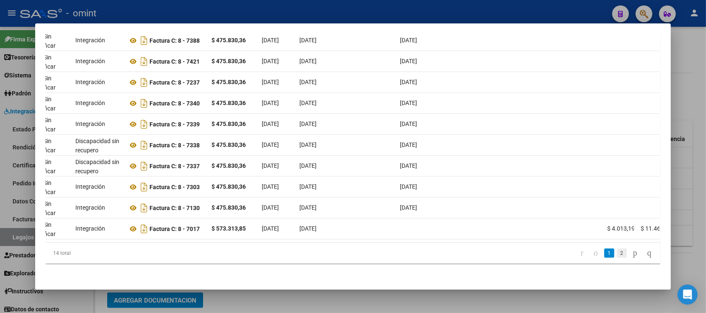
click at [617, 252] on link "2" at bounding box center [622, 253] width 10 height 9
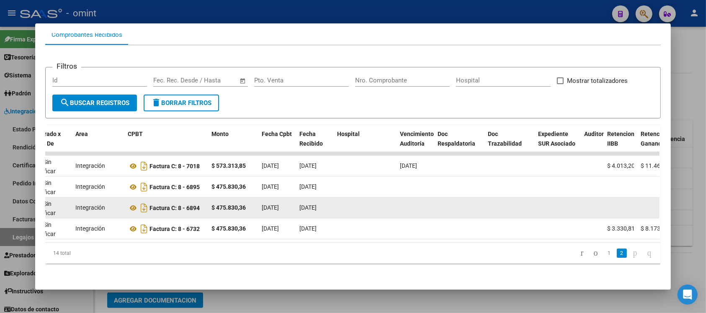
scroll to position [99, 0]
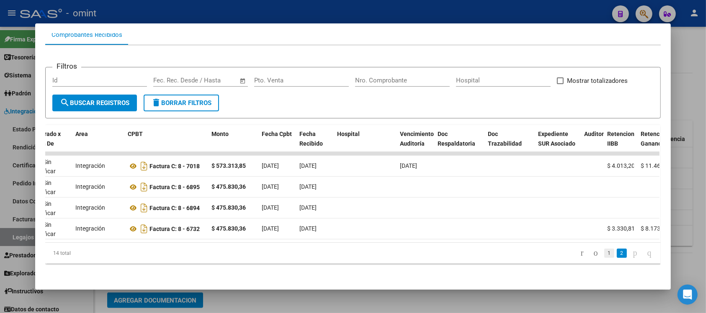
click at [604, 254] on link "1" at bounding box center [609, 253] width 10 height 9
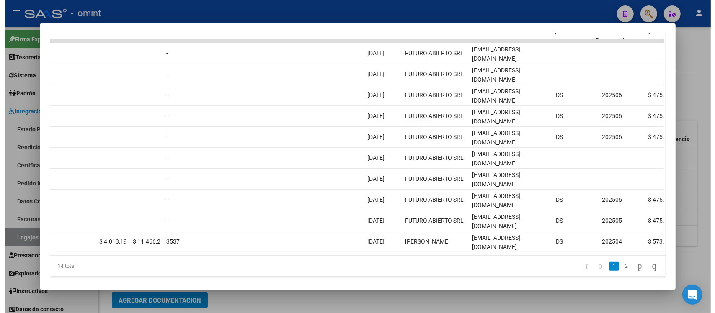
scroll to position [0, 682]
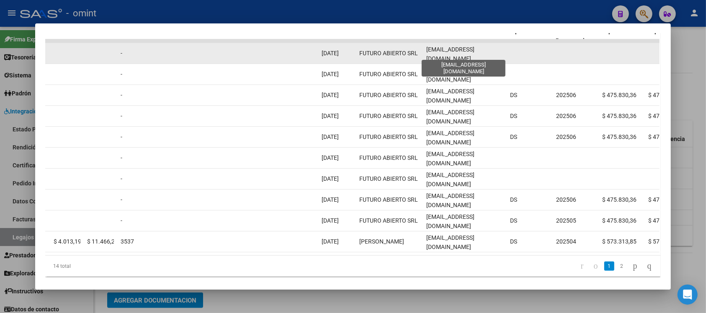
click at [453, 49] on span "[EMAIL_ADDRESS][DOMAIN_NAME]" at bounding box center [450, 54] width 48 height 16
copy span "[EMAIL_ADDRESS][DOMAIN_NAME]"
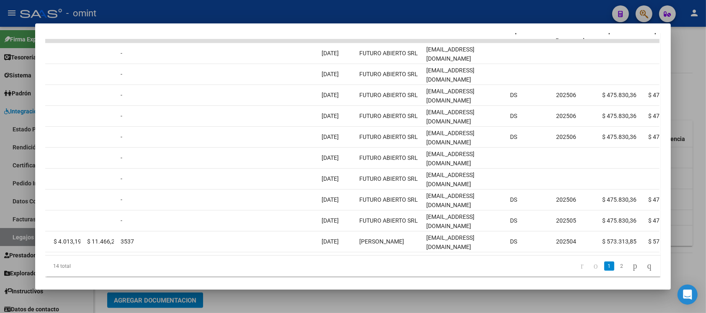
click at [300, 9] on div at bounding box center [353, 156] width 706 height 313
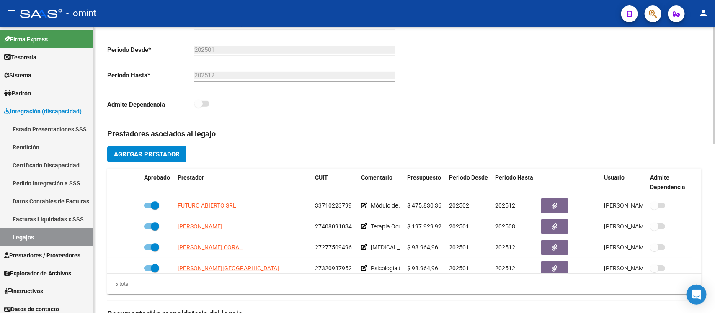
scroll to position [0, 0]
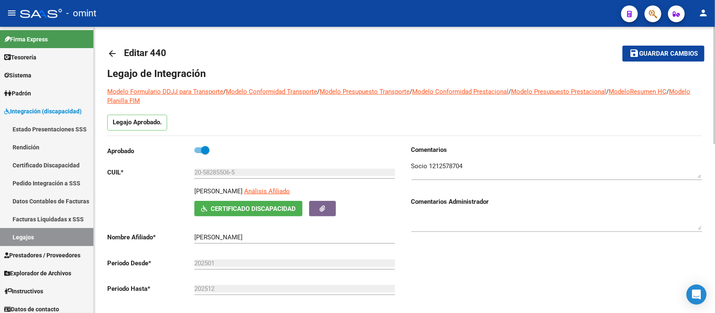
click at [107, 52] on mat-icon "arrow_back" at bounding box center [112, 54] width 10 height 10
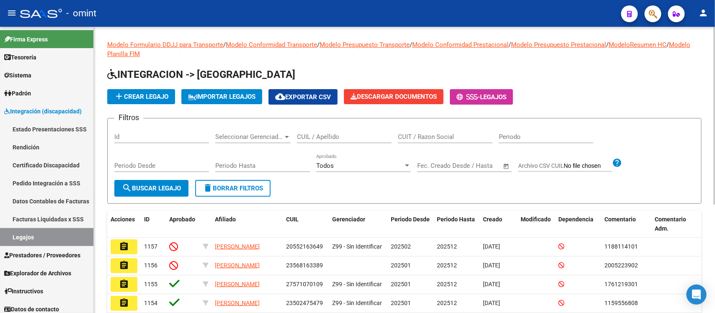
click at [310, 130] on div "CUIL / Apellido" at bounding box center [344, 134] width 95 height 18
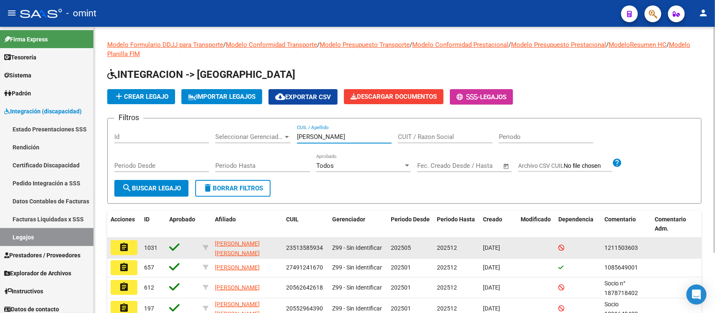
type input "[PERSON_NAME]"
click at [124, 252] on button "assignment" at bounding box center [124, 247] width 27 height 15
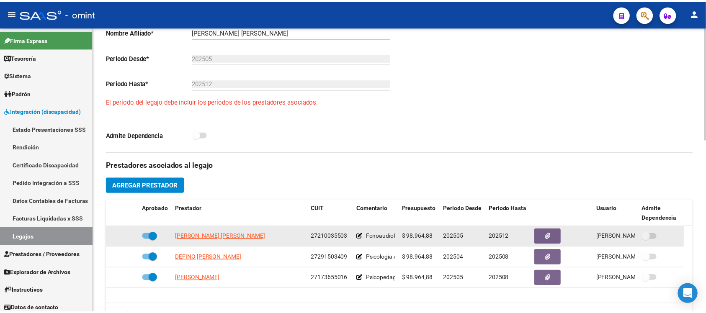
scroll to position [209, 0]
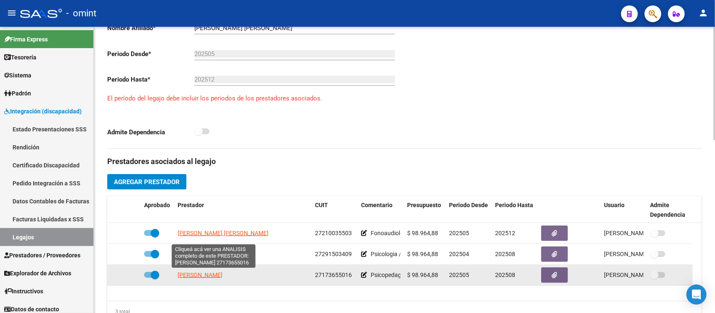
click at [222, 277] on span "[PERSON_NAME]" at bounding box center [200, 275] width 45 height 7
type textarea "27173655016"
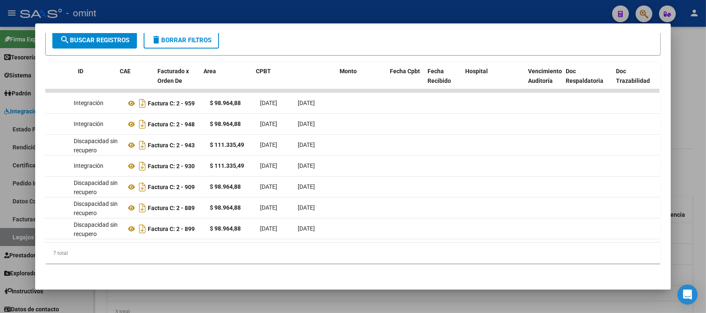
scroll to position [0, 0]
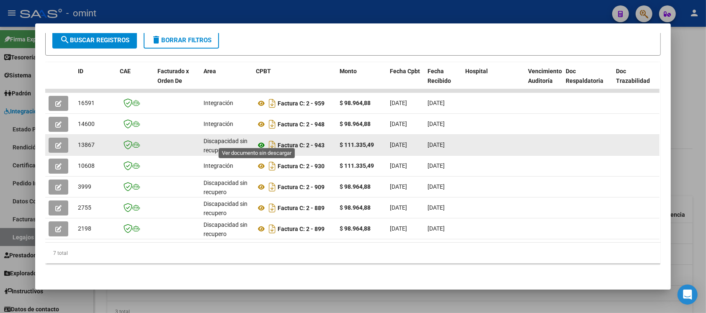
click at [260, 141] on icon at bounding box center [261, 145] width 11 height 10
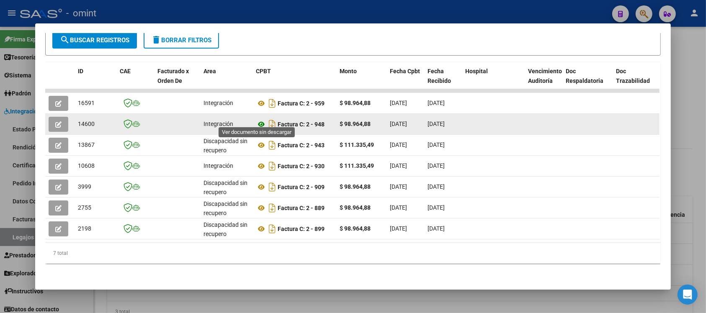
click at [258, 119] on icon at bounding box center [261, 124] width 11 height 10
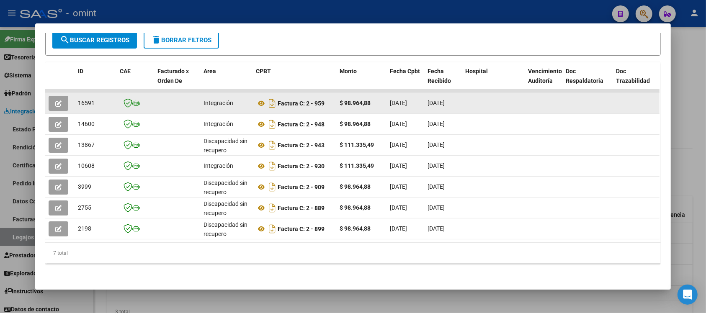
click at [55, 100] on icon "button" at bounding box center [58, 103] width 6 height 6
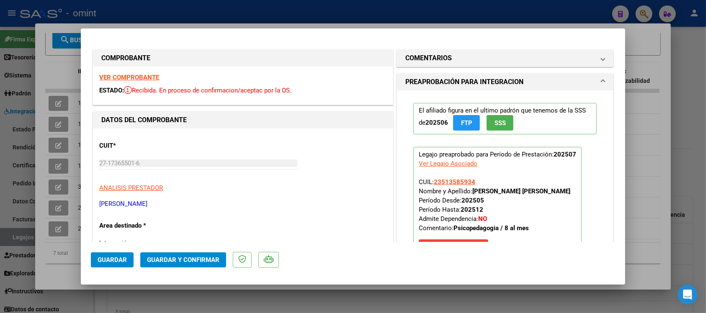
click at [133, 73] on div "VER COMPROBANTE ESTADO: Recibida. En proceso de confirmacion/aceptac por la OS." at bounding box center [243, 86] width 300 height 38
click at [134, 73] on div "VER COMPROBANTE ESTADO: Recibida. En proceso de confirmacion/aceptac por la OS." at bounding box center [243, 86] width 300 height 38
click at [136, 75] on strong "VER COMPROBANTE" at bounding box center [129, 78] width 60 height 8
click at [183, 263] on span "Guardar y Confirmar" at bounding box center [183, 260] width 72 height 8
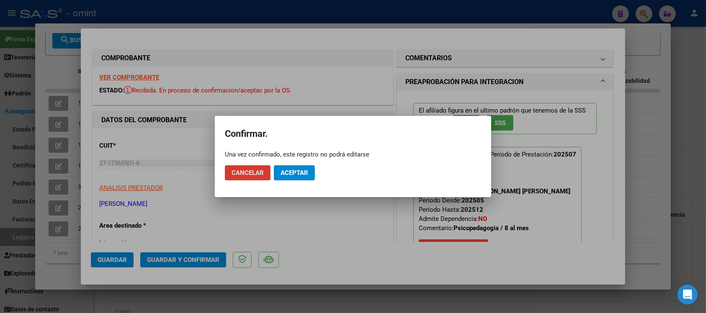
click at [300, 168] on button "Aceptar" at bounding box center [294, 172] width 41 height 15
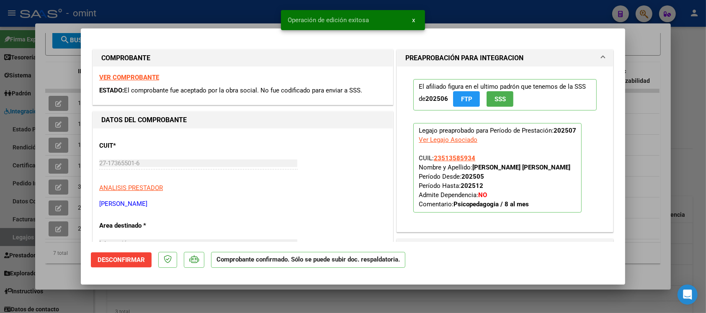
click at [191, 6] on div at bounding box center [353, 156] width 706 height 313
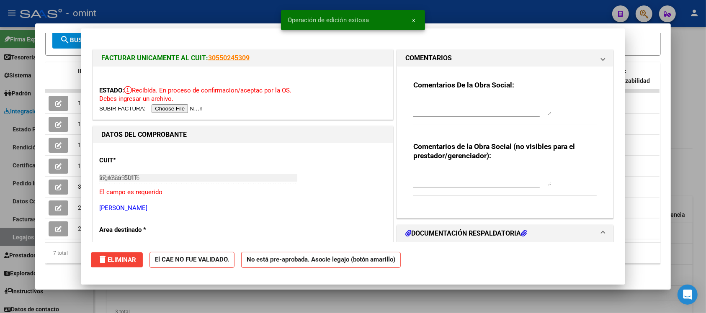
type input "$ 0,00"
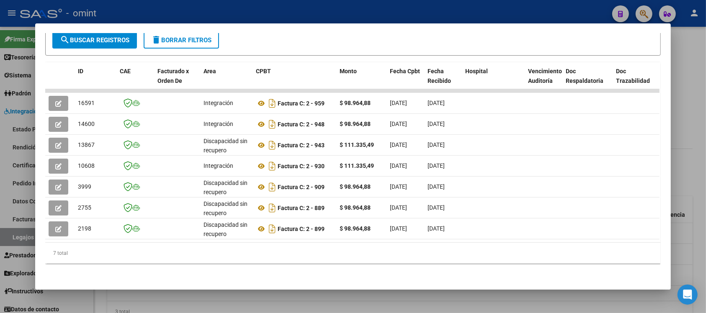
click at [253, 1] on div at bounding box center [353, 156] width 706 height 313
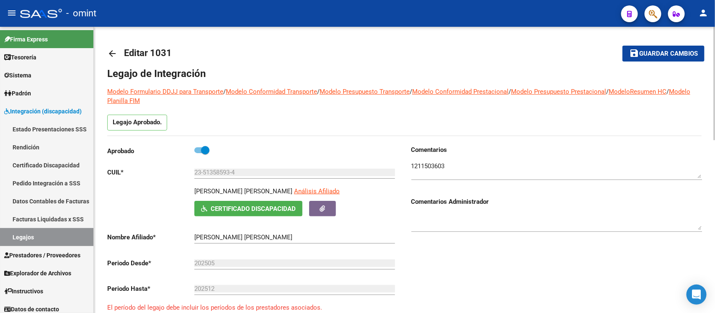
click at [108, 54] on mat-icon "arrow_back" at bounding box center [112, 54] width 10 height 10
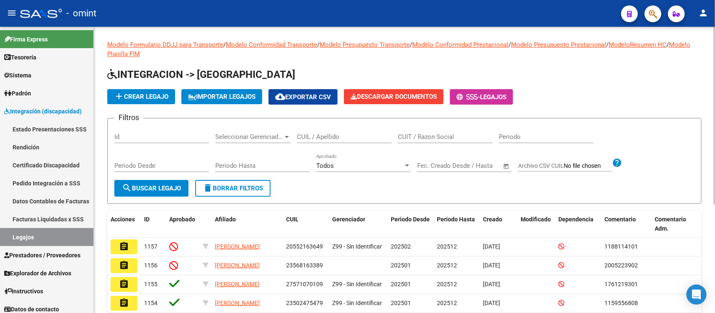
click at [341, 131] on div "CUIL / Apellido" at bounding box center [344, 134] width 95 height 18
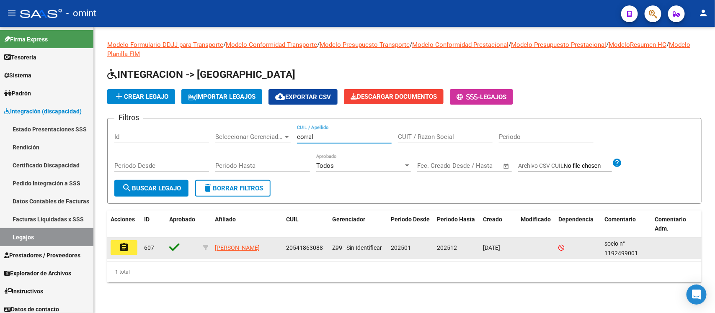
type input "corral"
click at [123, 245] on mat-icon "assignment" at bounding box center [124, 247] width 10 height 10
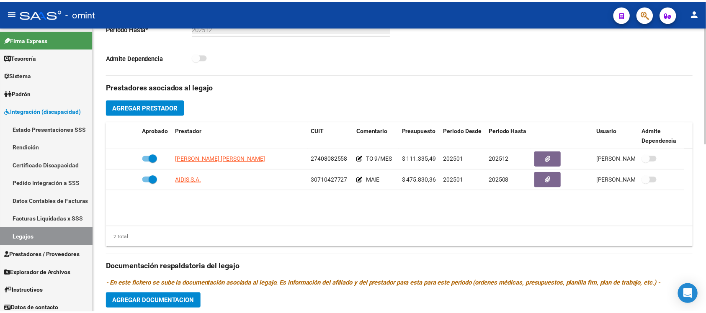
scroll to position [262, 0]
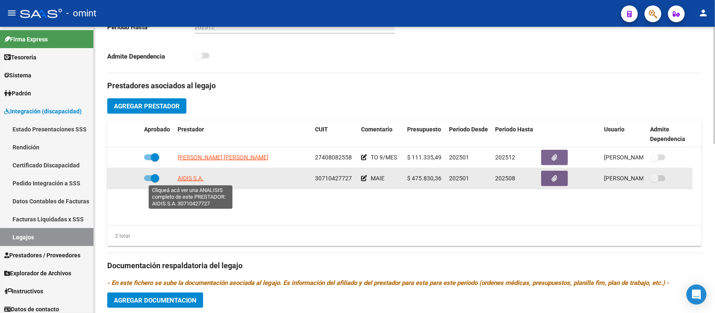
click at [191, 180] on span "AIDIS S.A." at bounding box center [191, 178] width 26 height 7
type textarea "30710427727"
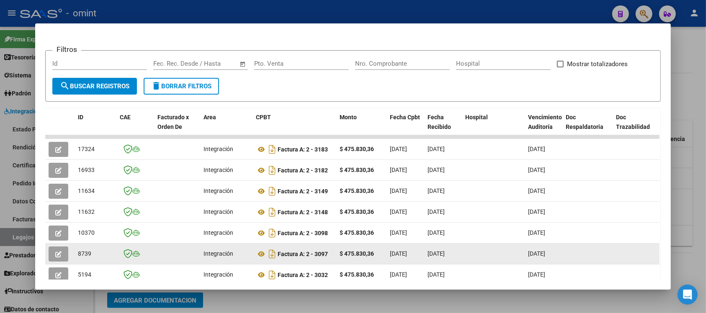
scroll to position [107, 0]
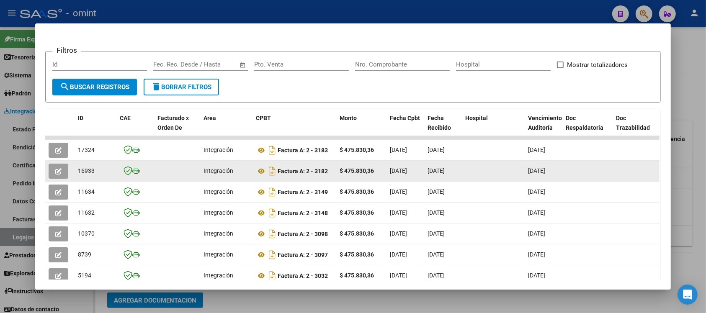
click at [49, 173] on button "button" at bounding box center [59, 171] width 20 height 15
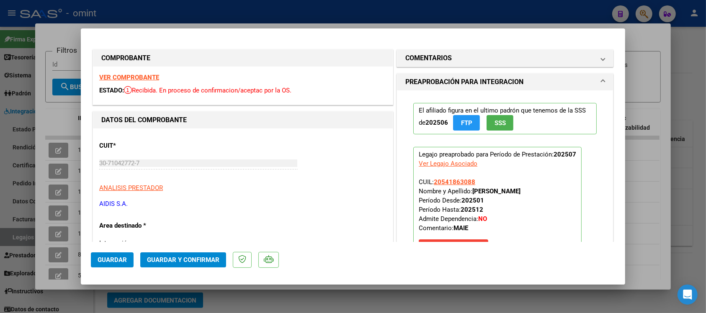
click at [129, 73] on div "VER COMPROBANTE ESTADO: Recibida. En proceso de confirmacion/aceptac por la OS." at bounding box center [243, 86] width 300 height 38
click at [132, 76] on strong "VER COMPROBANTE" at bounding box center [129, 78] width 60 height 8
click at [177, 256] on span "Guardar y Confirmar" at bounding box center [183, 260] width 72 height 8
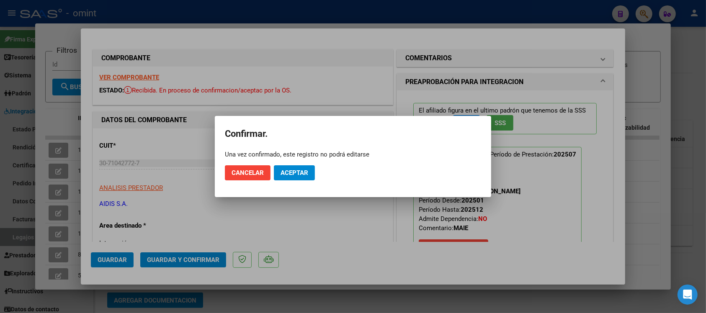
click at [293, 165] on mat-dialog-actions "Cancelar Aceptar" at bounding box center [353, 173] width 256 height 28
click at [295, 173] on span "Aceptar" at bounding box center [295, 173] width 28 height 8
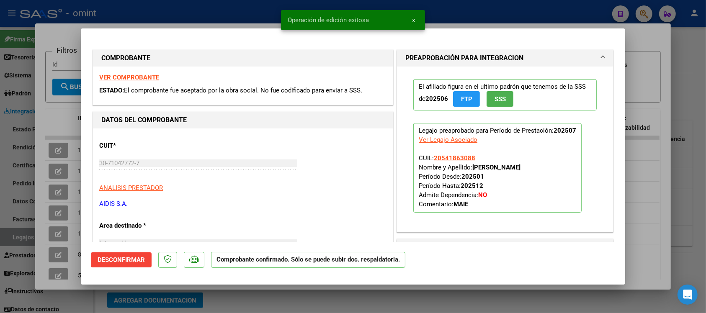
click at [206, 17] on div at bounding box center [353, 156] width 706 height 313
type input "$ 0,00"
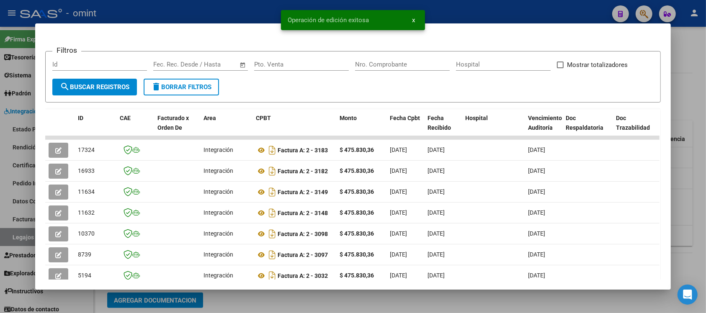
click at [210, 6] on div at bounding box center [353, 156] width 706 height 313
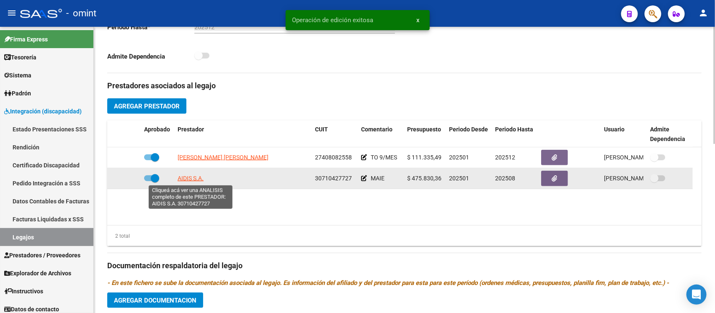
click at [183, 179] on span "AIDIS S.A." at bounding box center [191, 178] width 26 height 7
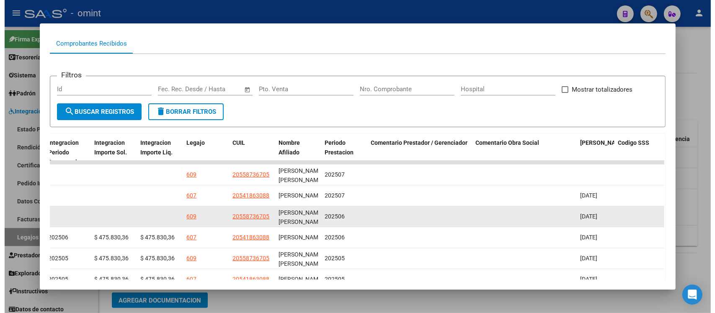
scroll to position [0, 0]
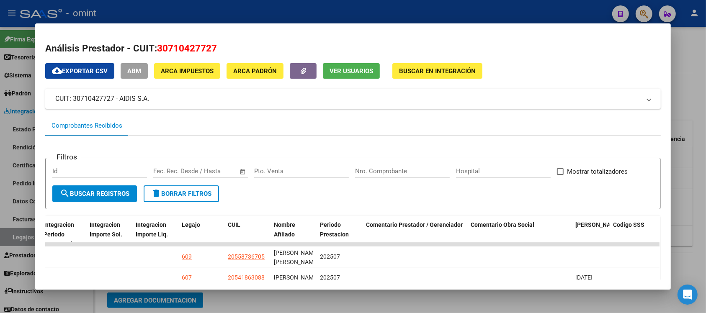
click at [175, 5] on div at bounding box center [353, 156] width 706 height 313
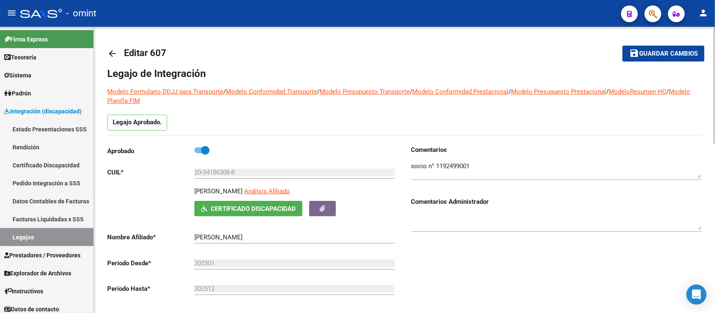
click at [112, 57] on mat-icon "arrow_back" at bounding box center [112, 54] width 10 height 10
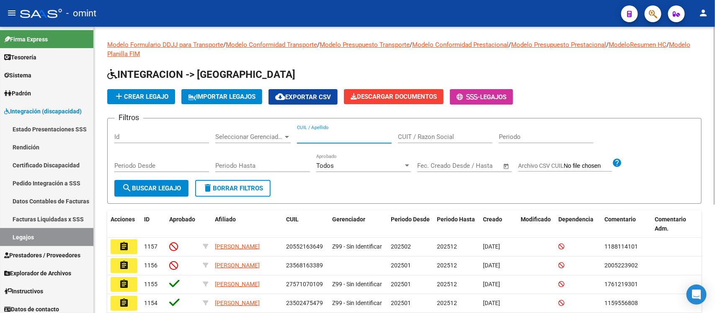
click at [352, 134] on input "CUIL / Apellido" at bounding box center [344, 137] width 95 height 8
paste input "[PERSON_NAME]"
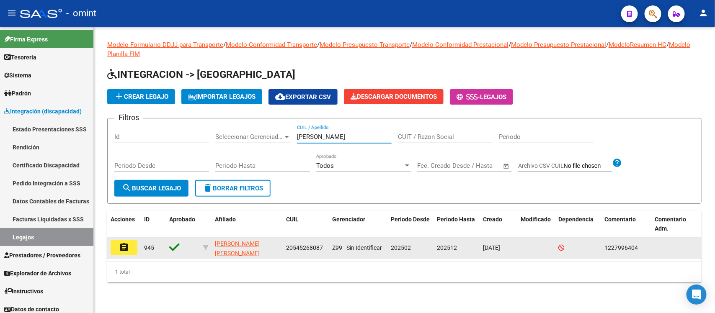
type input "[PERSON_NAME]"
click at [124, 245] on mat-icon "assignment" at bounding box center [124, 247] width 10 height 10
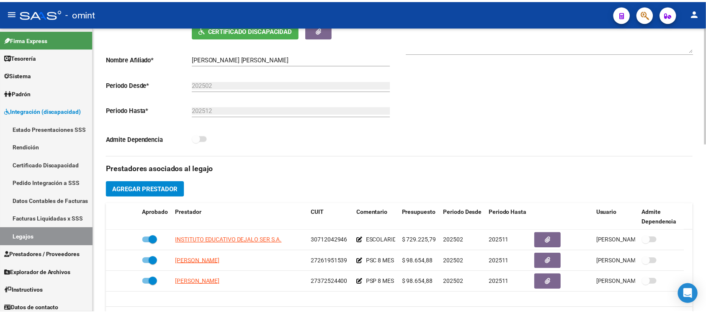
scroll to position [209, 0]
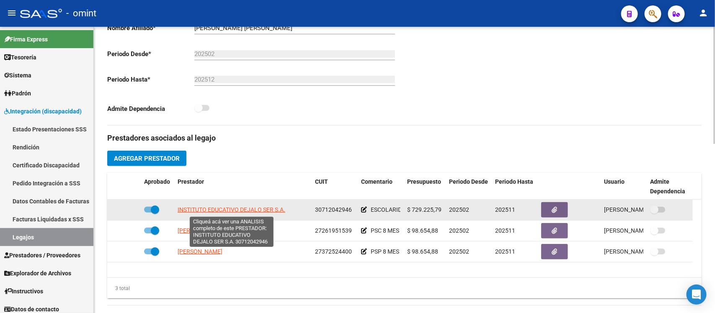
click at [232, 209] on span "INSTITUTO EDUCATIVO DEJALO SER S.A." at bounding box center [232, 209] width 108 height 7
type textarea "30712042946"
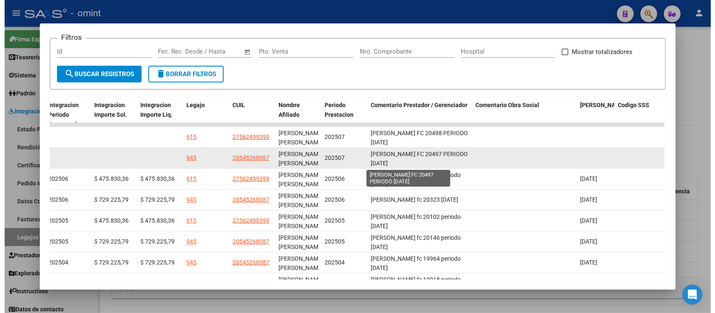
scroll to position [1, 0]
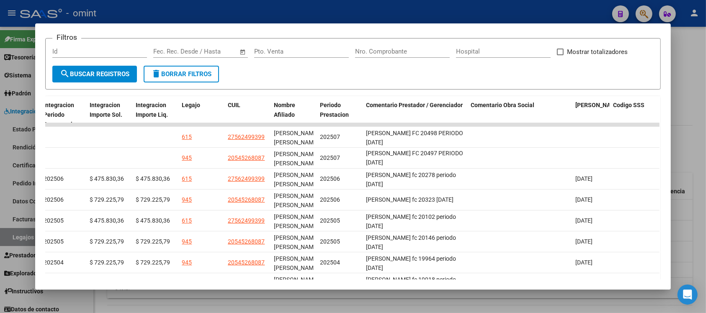
click at [402, 5] on div at bounding box center [353, 156] width 706 height 313
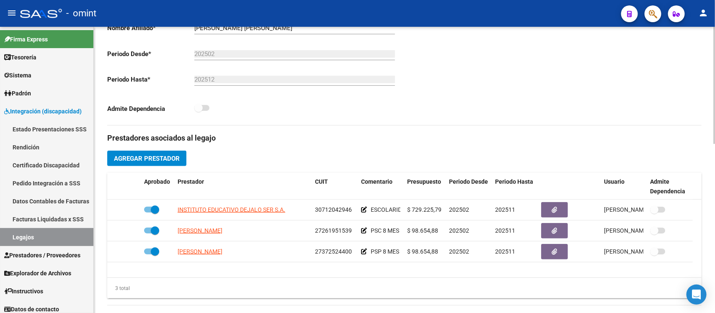
scroll to position [0, 0]
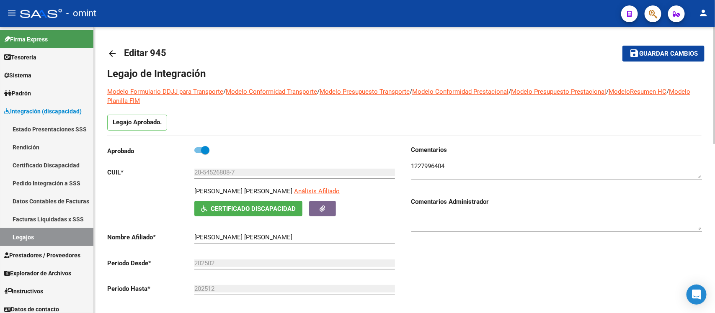
click at [439, 168] on textarea at bounding box center [556, 170] width 291 height 17
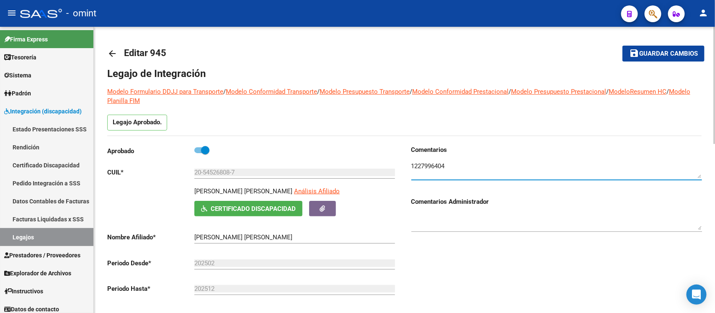
click at [439, 168] on textarea at bounding box center [556, 170] width 291 height 17
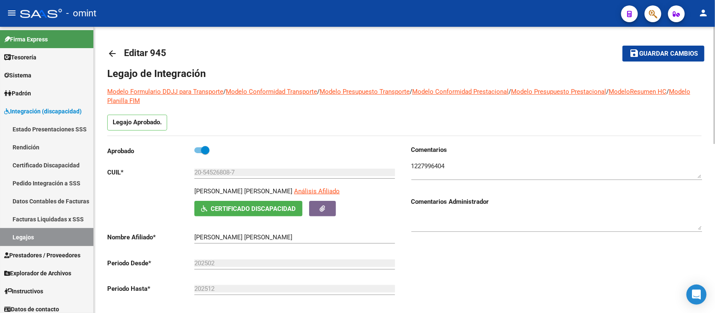
click at [115, 59] on link "arrow_back" at bounding box center [115, 54] width 17 height 20
